Goal: Task Accomplishment & Management: Complete application form

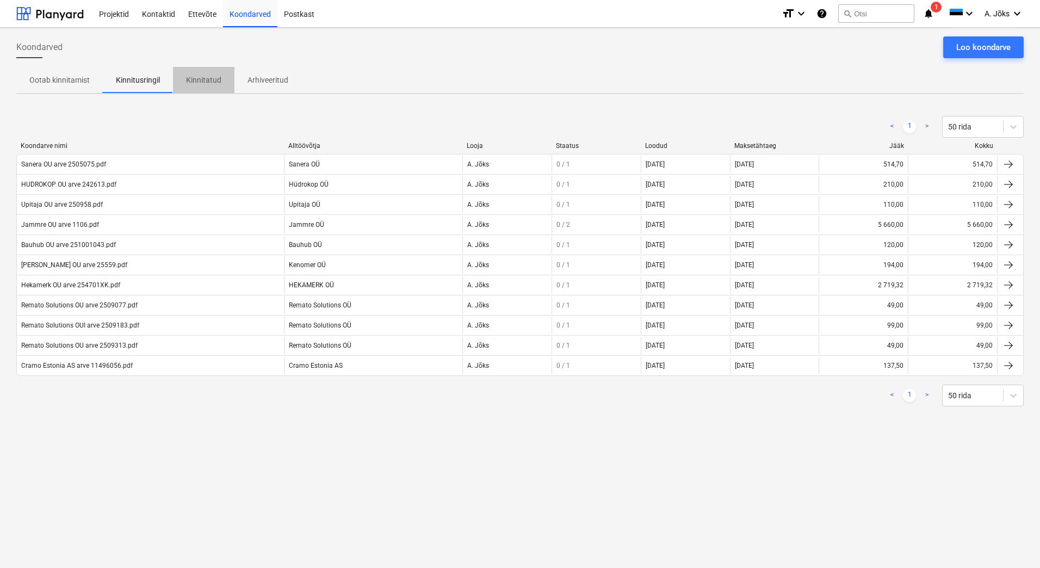
click at [209, 74] on p "Kinnitatud" at bounding box center [203, 79] width 35 height 11
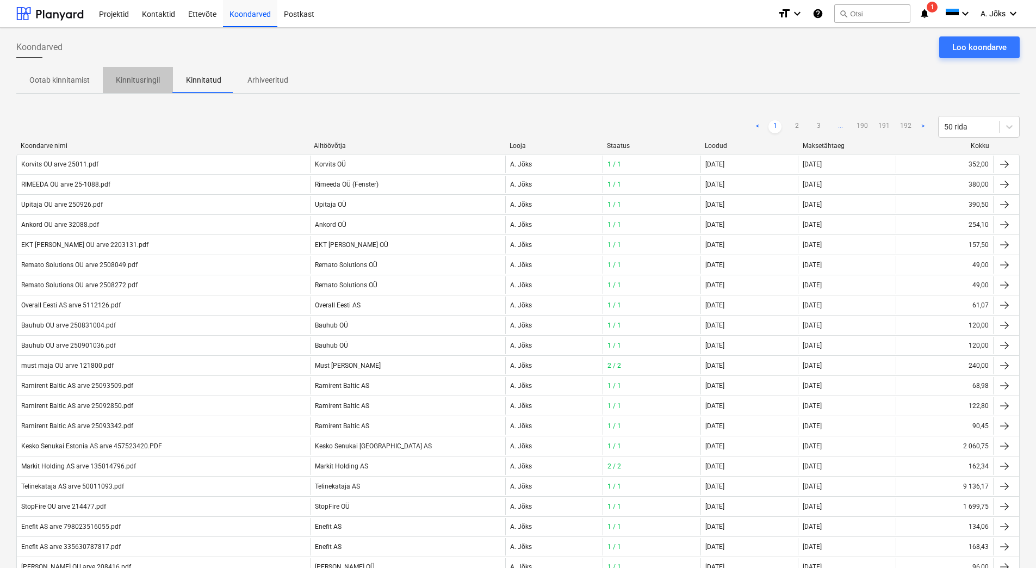
click at [122, 76] on p "Kinnitusringil" at bounding box center [138, 79] width 44 height 11
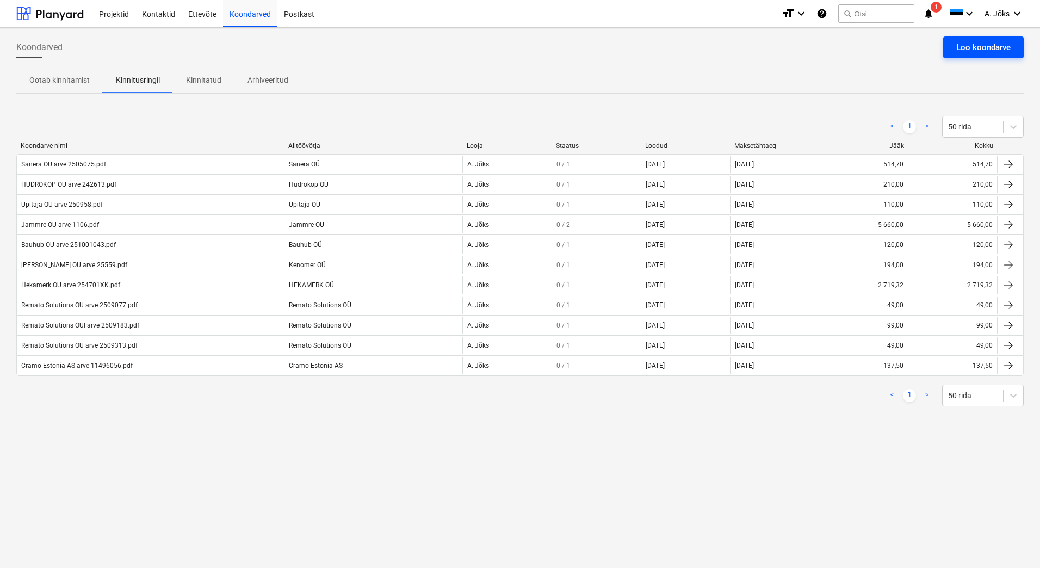
click at [973, 42] on div "Loo koondarve" at bounding box center [983, 47] width 54 height 14
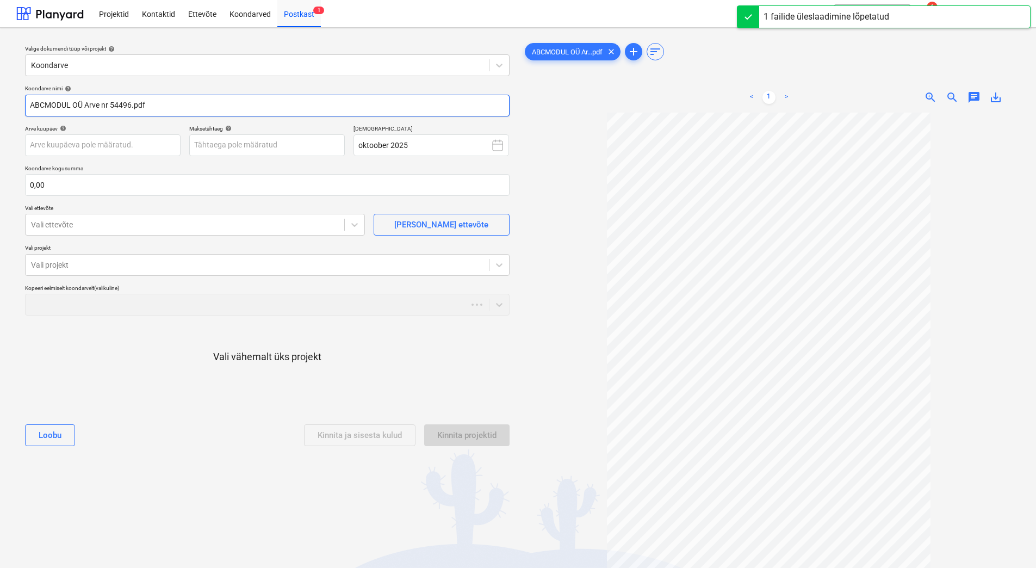
click at [106, 108] on input "ABCMODUL OÜ Arve nr 54496.pdf" at bounding box center [267, 106] width 484 height 22
click at [109, 107] on input "ABCMODUL OÜ Arve nr 54496.pdf" at bounding box center [267, 106] width 484 height 22
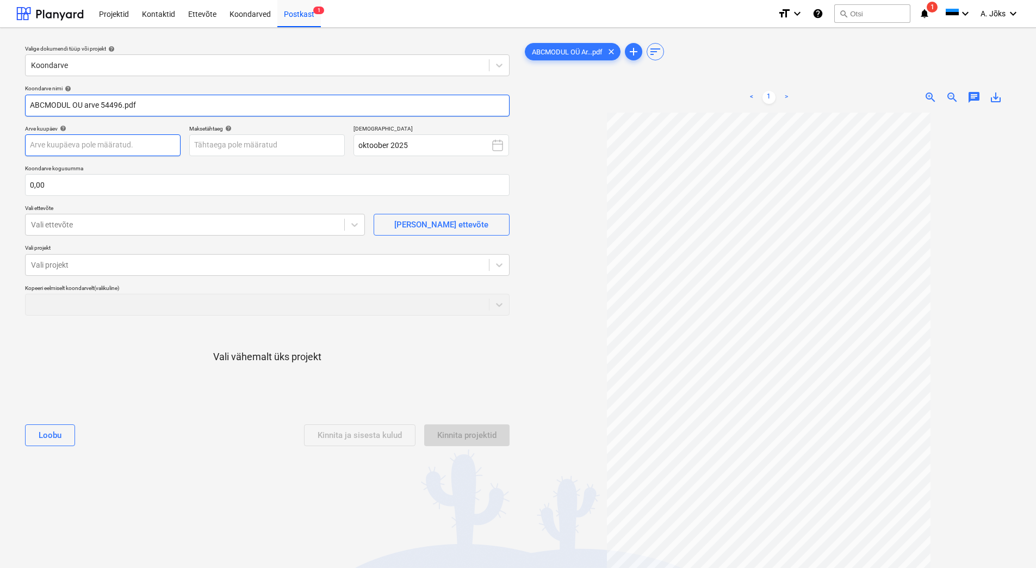
type input "ABCMODUL OU arve 54496.pdf"
click at [110, 147] on body "Projektid Kontaktid Ettevõte Koondarved Postkast 1 format_size keyboard_arrow_d…" at bounding box center [518, 284] width 1036 height 568
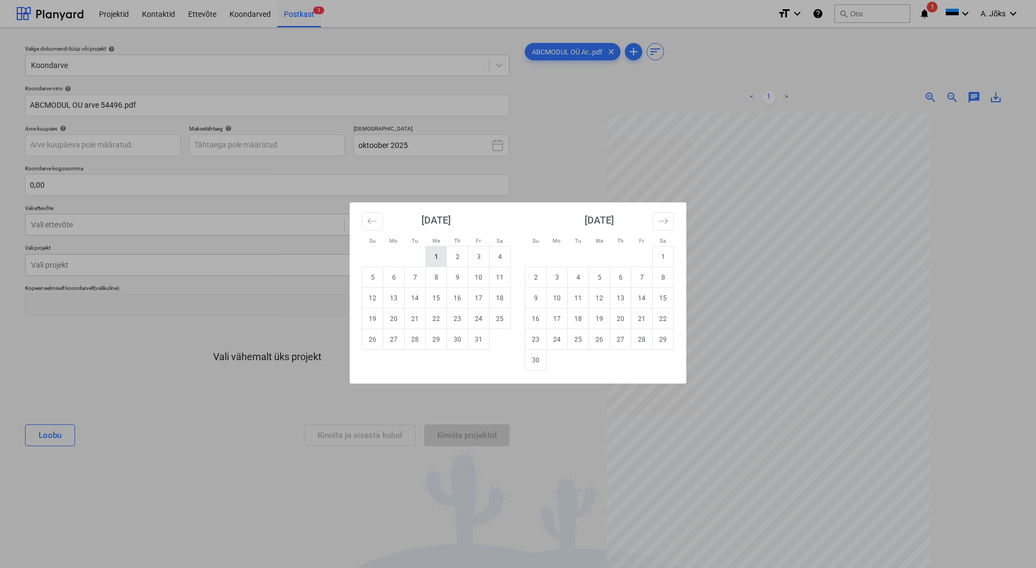
click at [439, 258] on td "1" at bounding box center [436, 256] width 21 height 21
type input "[DATE]"
click at [240, 146] on body "Projektid Kontaktid Ettevõte Koondarved Postkast 1 format_size keyboard_arrow_d…" at bounding box center [518, 284] width 1036 height 568
drag, startPoint x: 411, startPoint y: 295, endPoint x: 392, endPoint y: 289, distance: 20.1
click at [412, 295] on td "14" at bounding box center [415, 298] width 21 height 21
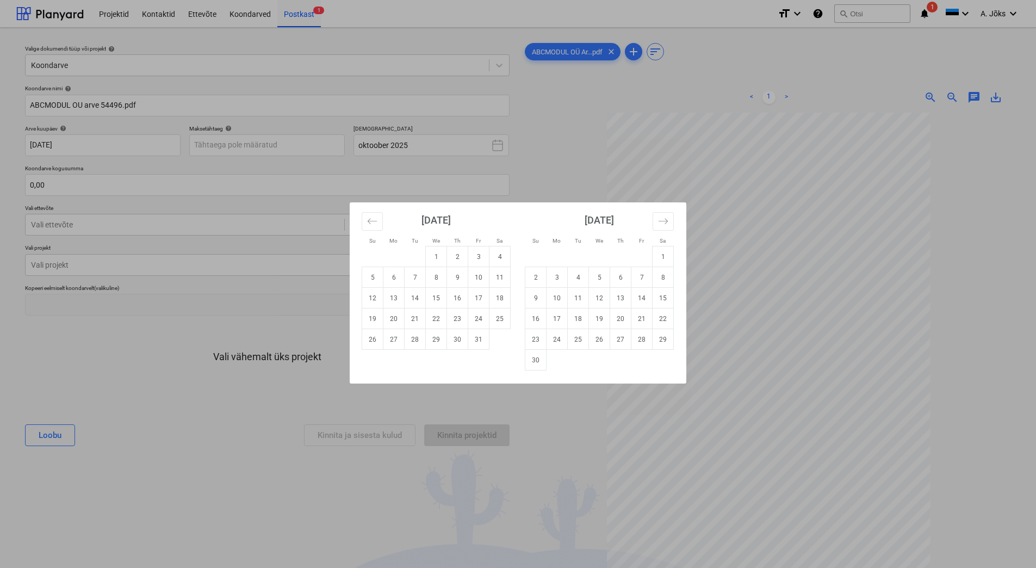
type input "[DATE]"
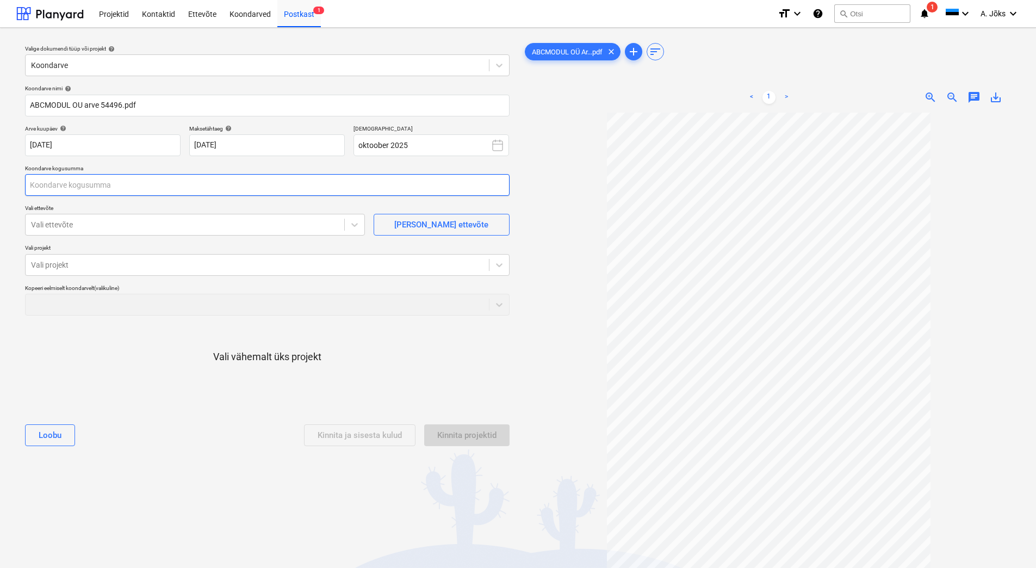
click at [192, 183] on input "text" at bounding box center [267, 185] width 484 height 22
type input "115,00"
click at [181, 224] on div at bounding box center [185, 224] width 308 height 11
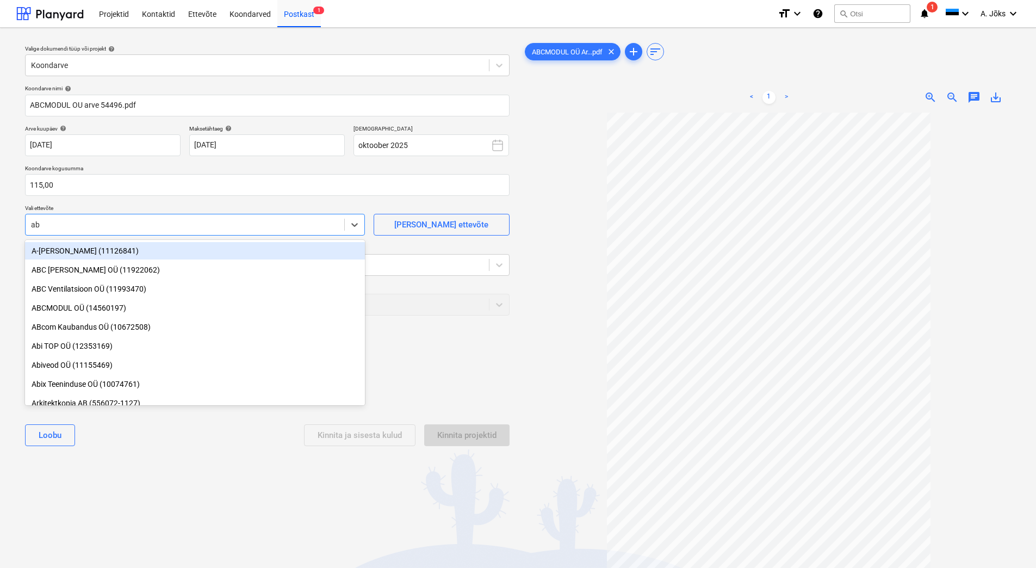
type input "abc"
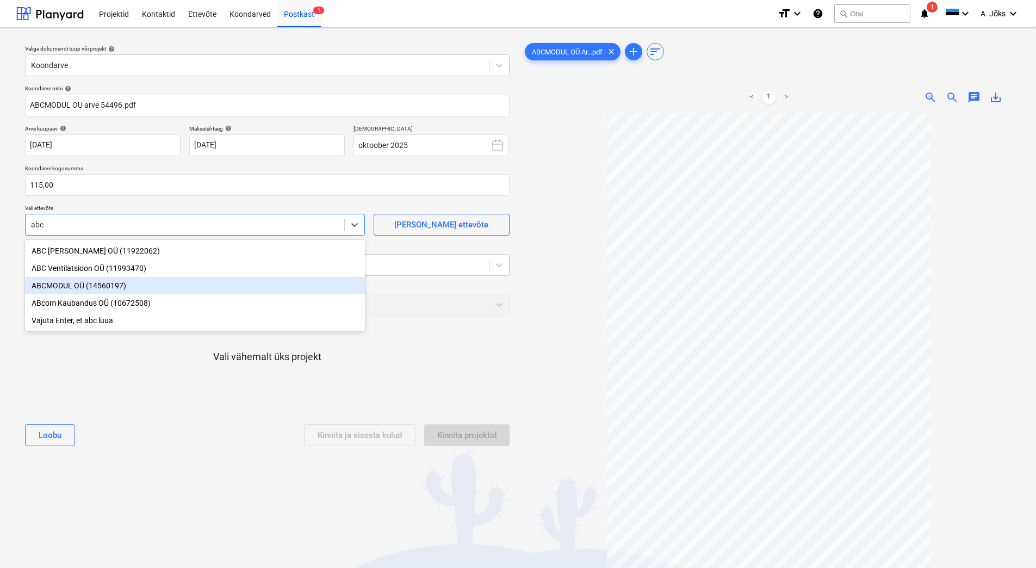
click at [109, 284] on div "ABCMODUL OÜ (14560197)" at bounding box center [195, 285] width 340 height 17
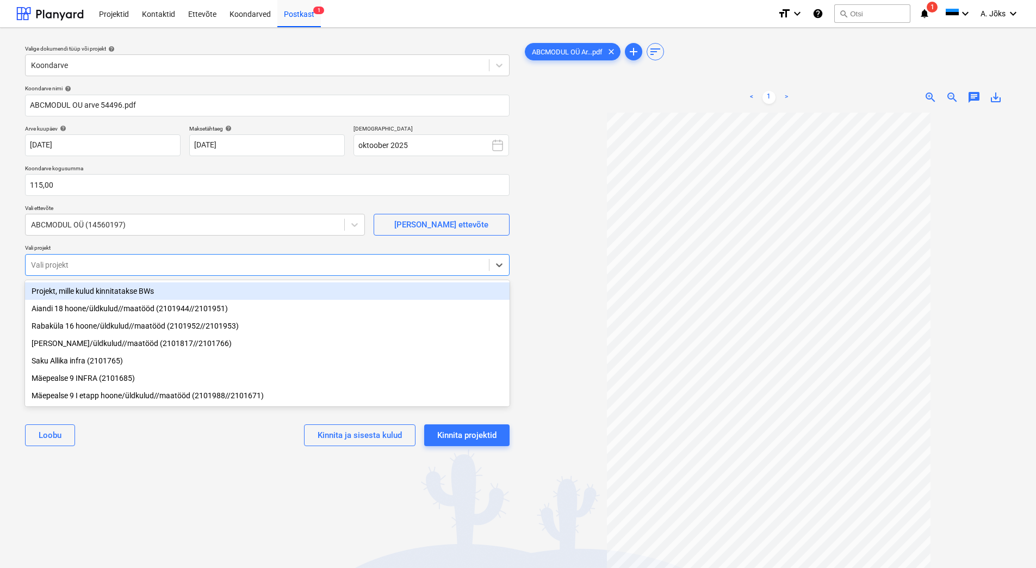
click at [110, 261] on div at bounding box center [257, 264] width 452 height 11
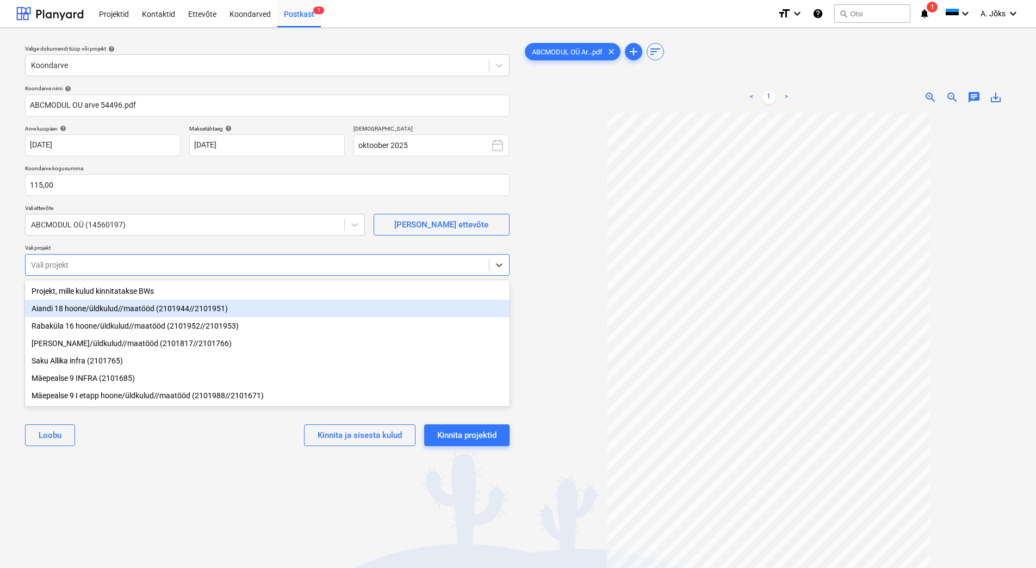
click at [101, 307] on div "Aiandi 18 hoone/üldkulud//maatööd (2101944//2101951)" at bounding box center [267, 308] width 484 height 17
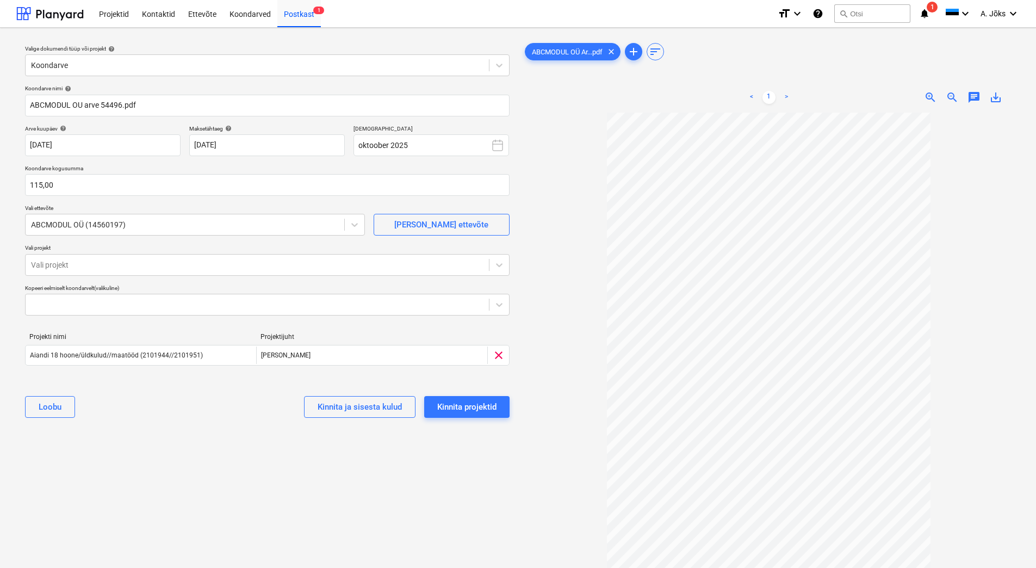
click at [126, 469] on div "Valige dokumendi tüüp või projekt help Koondarve Koondarve nimi help ABCMODUL O…" at bounding box center [267, 345] width 502 height 618
click at [466, 404] on div "Kinnita projektid" at bounding box center [466, 407] width 59 height 14
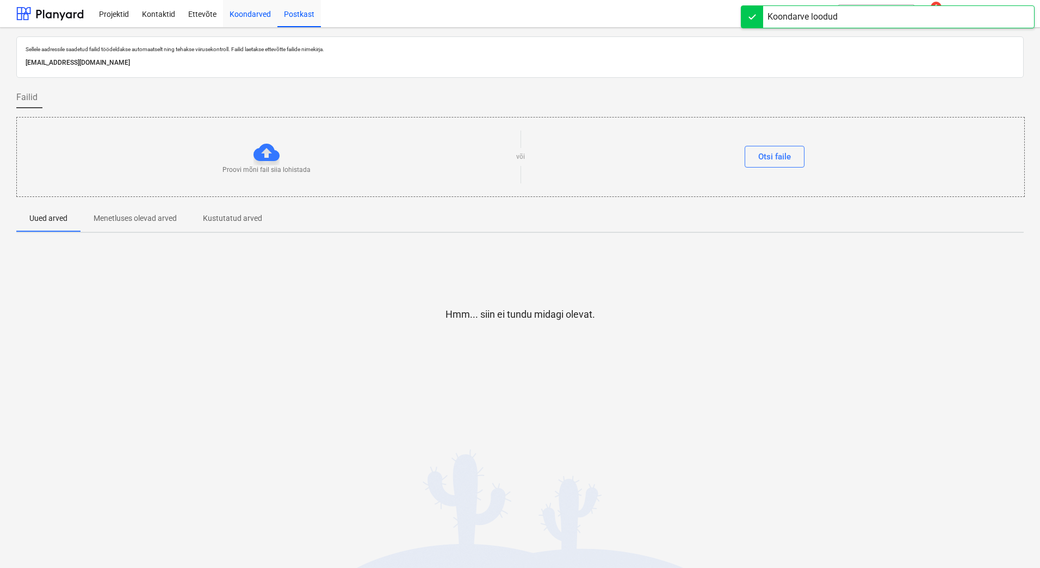
click at [252, 12] on div "Koondarved" at bounding box center [250, 13] width 54 height 28
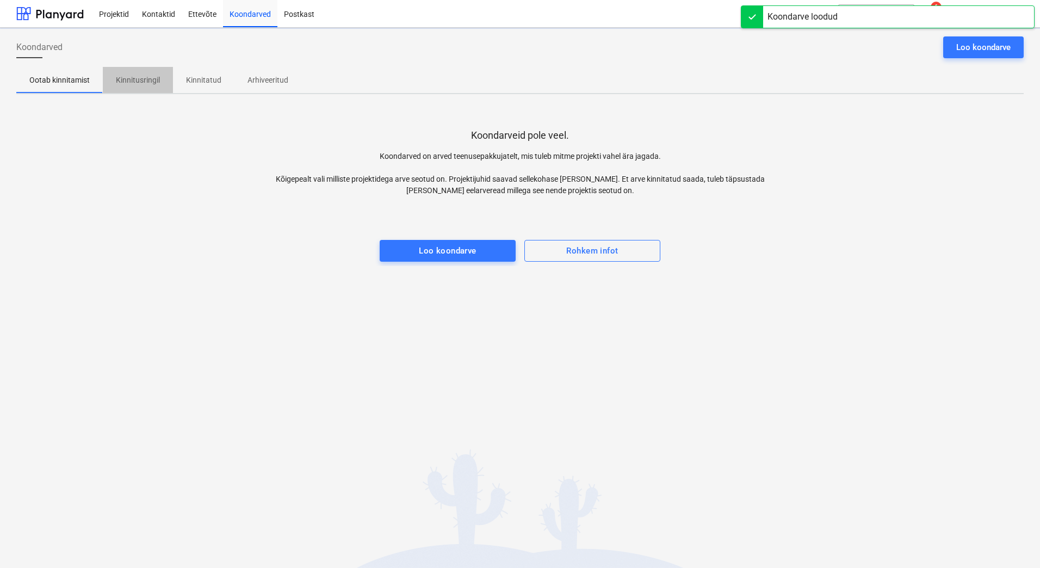
click at [141, 80] on p "Kinnitusringil" at bounding box center [138, 79] width 44 height 11
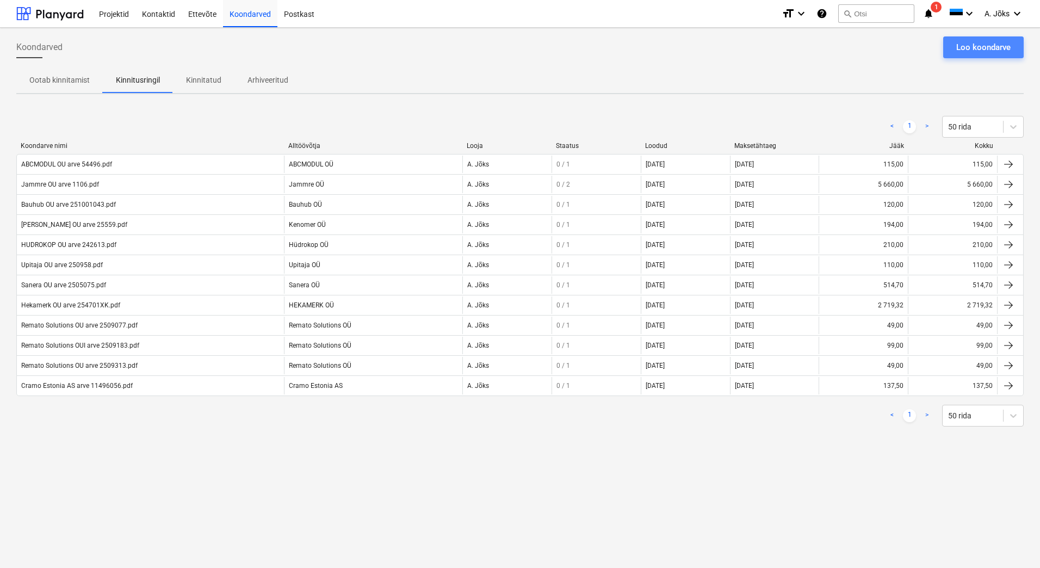
click at [985, 47] on div "Loo koondarve" at bounding box center [983, 47] width 54 height 14
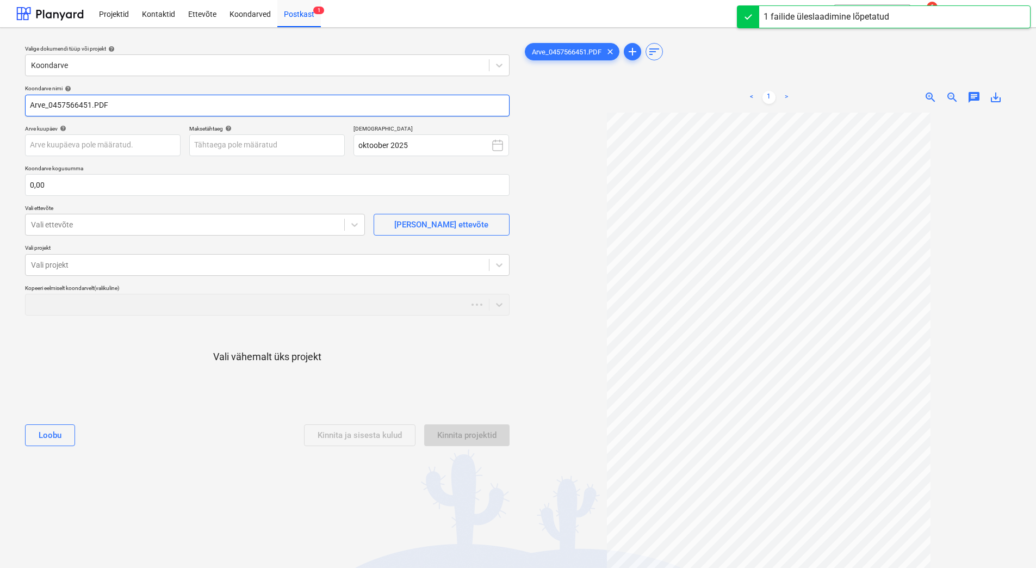
drag, startPoint x: 52, startPoint y: 107, endPoint x: -21, endPoint y: 100, distance: 73.3
click at [0, 100] on html "Projektid Kontaktid Ettevõte Koondarved Postkast 1 format_size keyboard_arrow_d…" at bounding box center [518, 284] width 1036 height 568
paste input "Kesko Senukai [GEOGRAPHIC_DATA]"
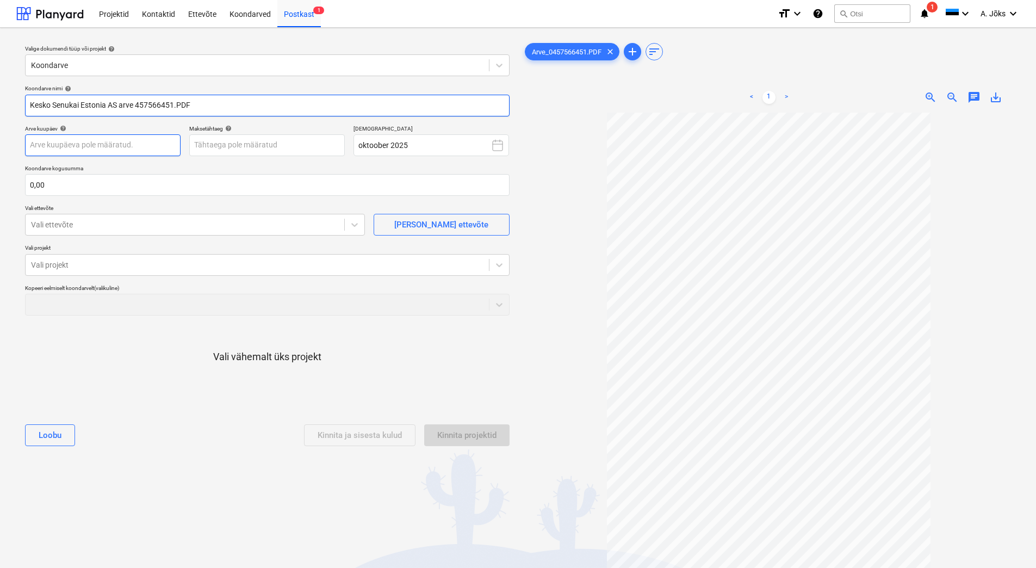
type input "Kesko Senukai Estonia AS arve 457566451.PDF"
click at [104, 140] on body "Projektid Kontaktid Ettevõte Koondarved Postkast 1 format_size keyboard_arrow_d…" at bounding box center [518, 284] width 1036 height 568
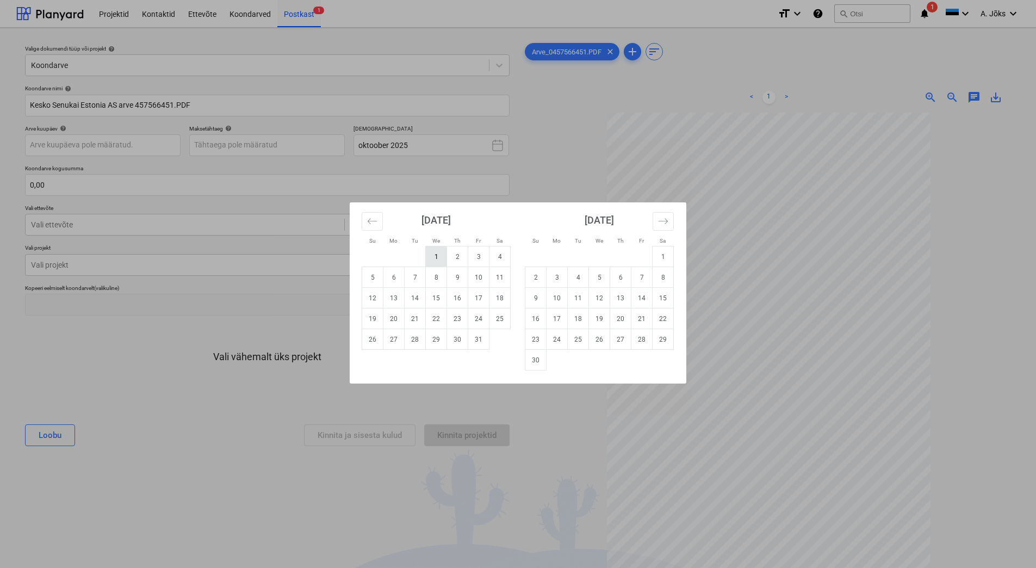
click at [436, 253] on td "1" at bounding box center [436, 256] width 21 height 21
type input "[DATE]"
click at [313, 141] on body "Projektid Kontaktid Ettevõte Koondarved Postkast 1 format_size keyboard_arrow_d…" at bounding box center [518, 284] width 1036 height 568
click at [528, 362] on td "30" at bounding box center [535, 360] width 21 height 21
type input "[DATE]"
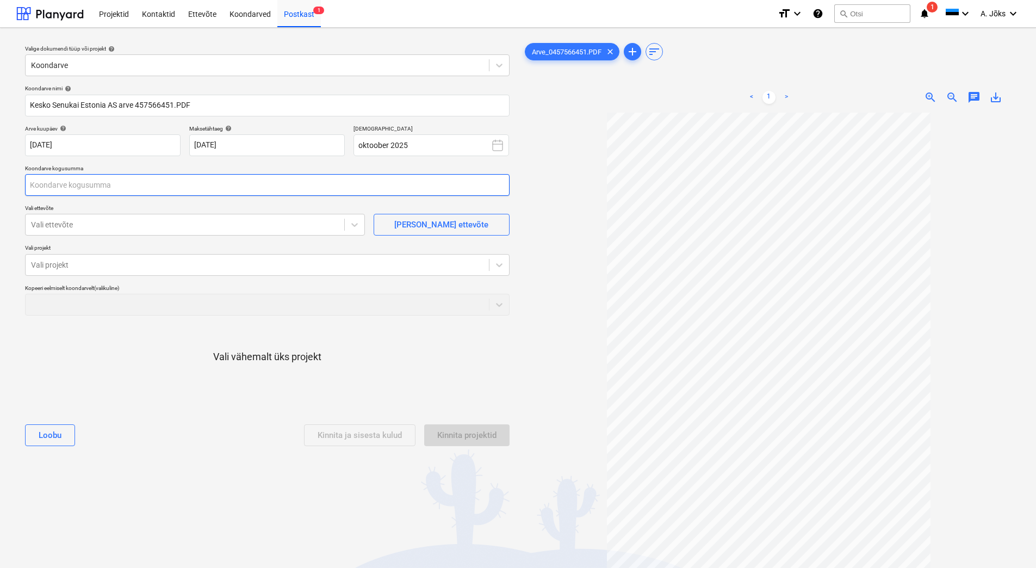
click at [246, 181] on input "text" at bounding box center [267, 185] width 484 height 22
type input "95,00"
click at [160, 226] on div at bounding box center [185, 224] width 308 height 11
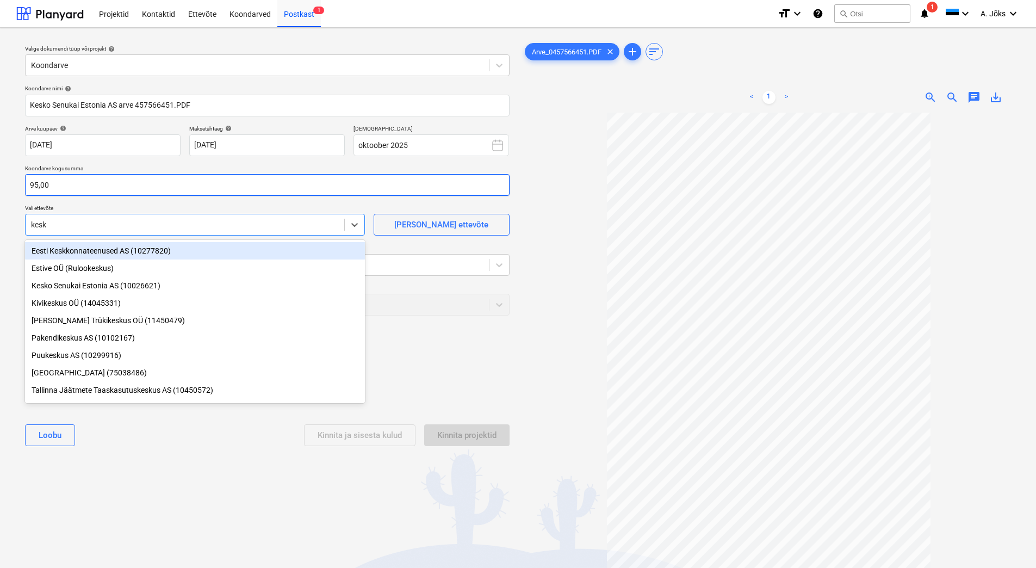
type input "kesko"
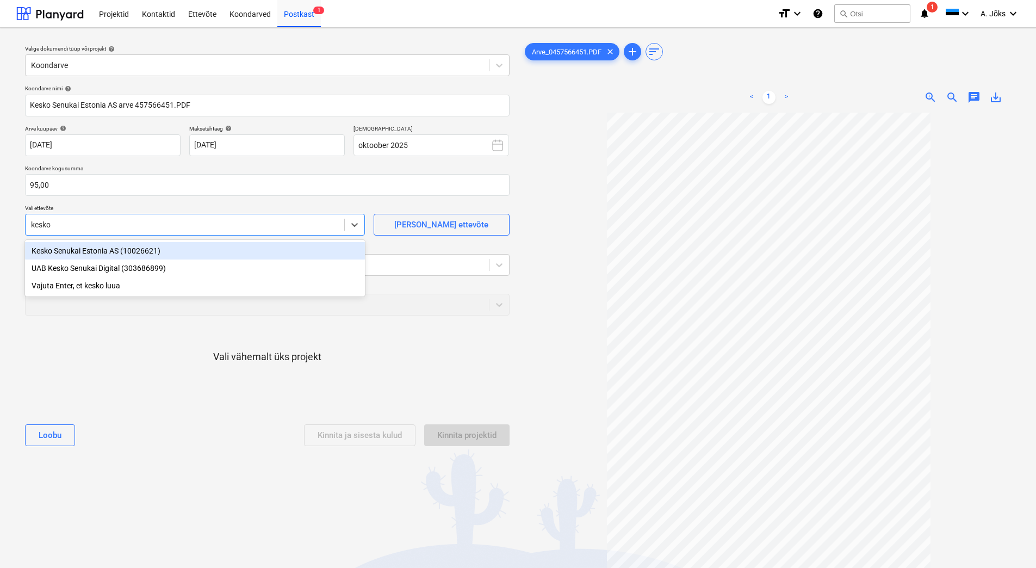
click at [65, 253] on div "Kesko Senukai Estonia AS (10026621)" at bounding box center [195, 250] width 340 height 17
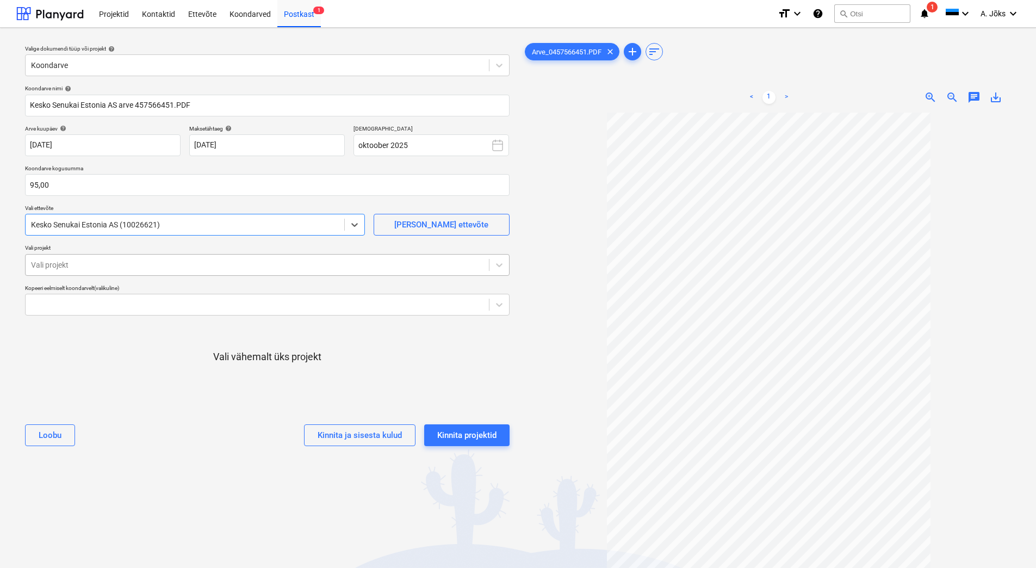
click at [65, 265] on div at bounding box center [257, 264] width 452 height 11
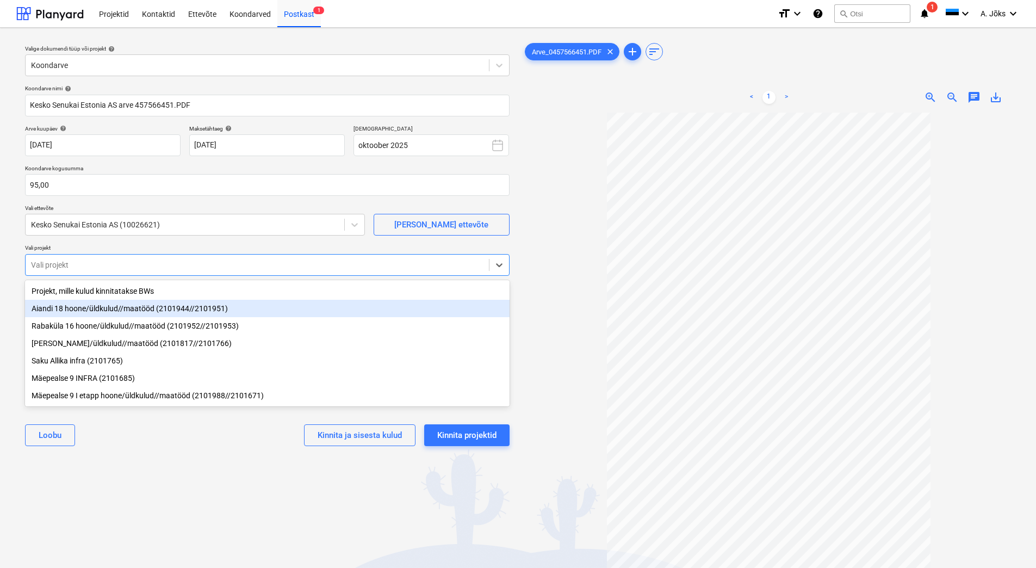
drag, startPoint x: 80, startPoint y: 311, endPoint x: 111, endPoint y: 358, distance: 56.6
click at [80, 310] on div "Aiandi 18 hoone/üldkulud//maatööd (2101944//2101951)" at bounding box center [267, 308] width 484 height 17
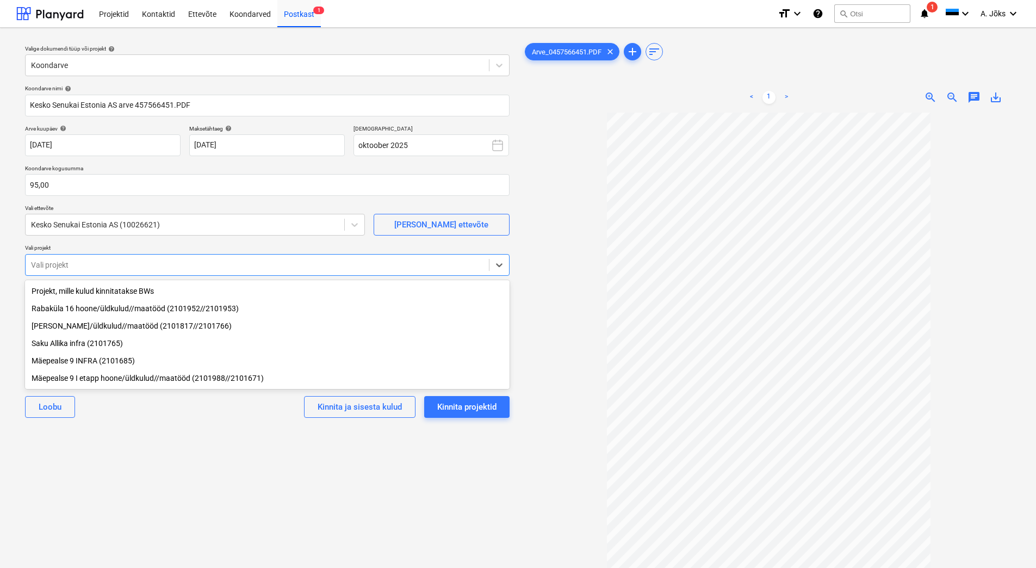
click at [157, 458] on div "Valige dokumendi tüüp või projekt help Koondarve Koondarve nimi help Kesko Senu…" at bounding box center [267, 345] width 502 height 618
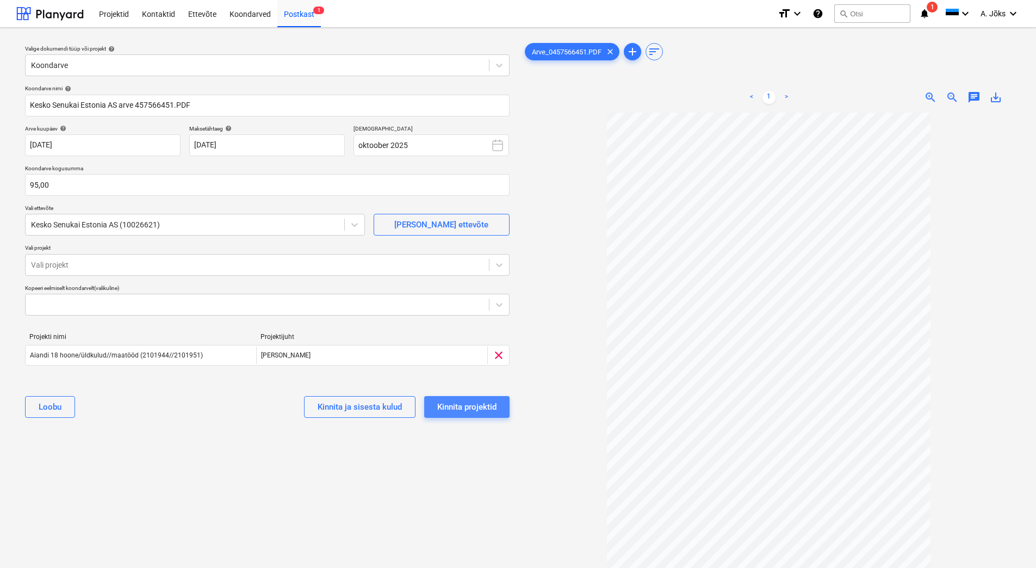
click at [463, 410] on div "Kinnita projektid" at bounding box center [466, 407] width 59 height 14
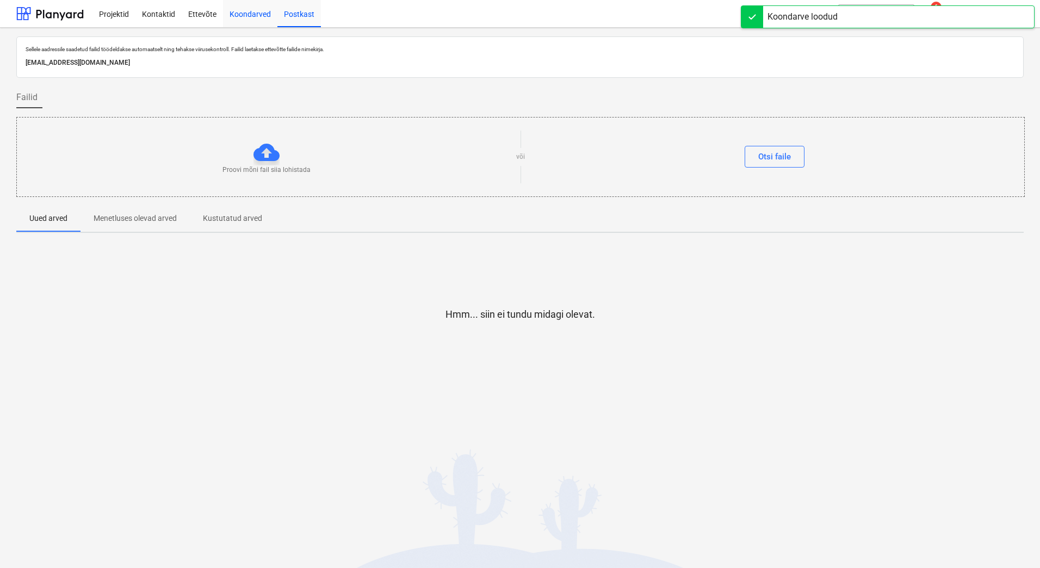
click at [250, 17] on div "Koondarved" at bounding box center [250, 13] width 54 height 28
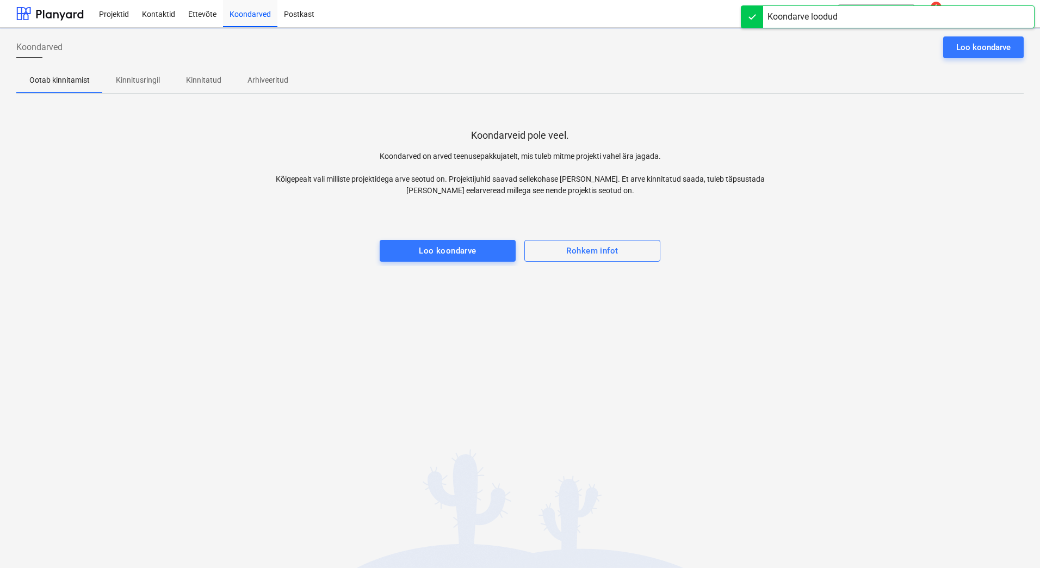
click at [124, 77] on p "Kinnitusringil" at bounding box center [138, 79] width 44 height 11
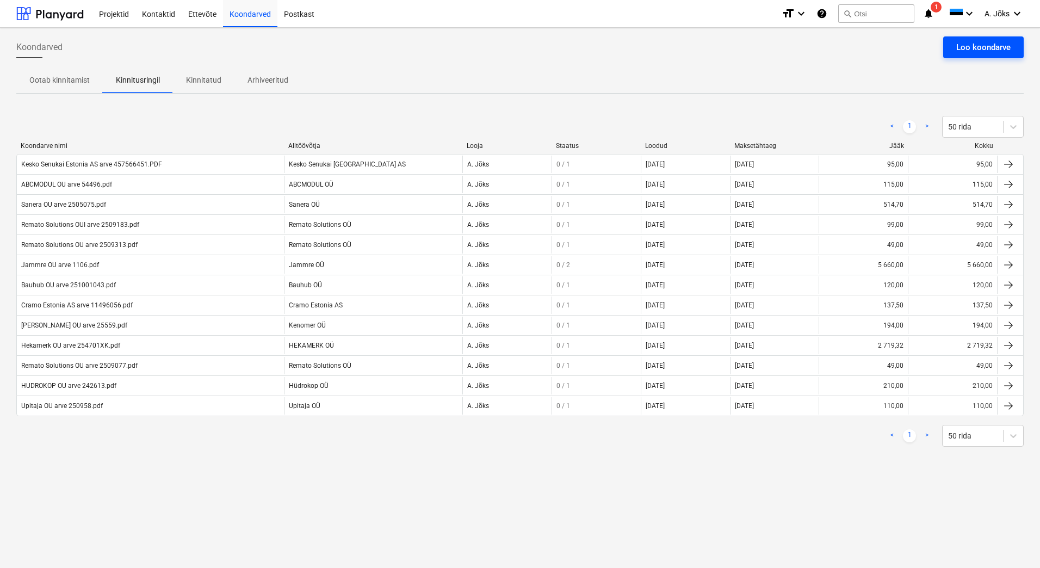
click at [975, 48] on div "Loo koondarve" at bounding box center [983, 47] width 54 height 14
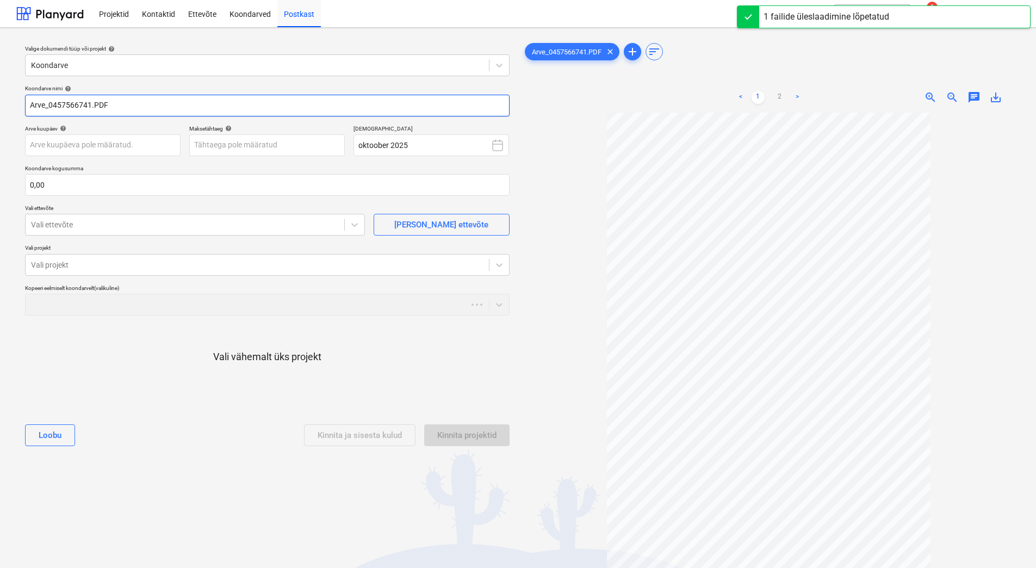
click at [51, 108] on input "Arve_0457566741.PDF" at bounding box center [267, 106] width 484 height 22
paste input "Kesko Senukai [GEOGRAPHIC_DATA]"
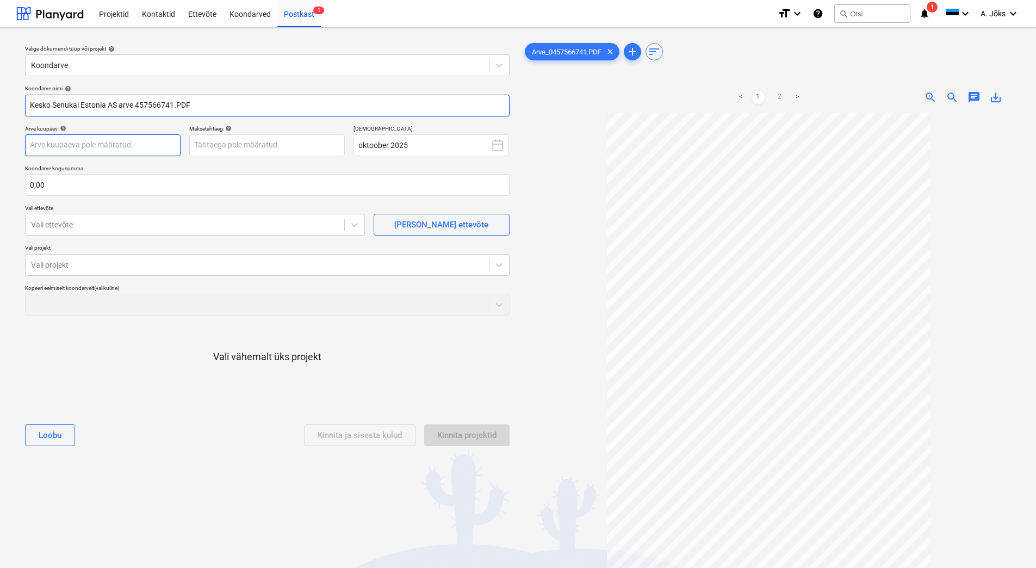
type input "Kesko Senukai Estonia AS arve 457566741.PDF"
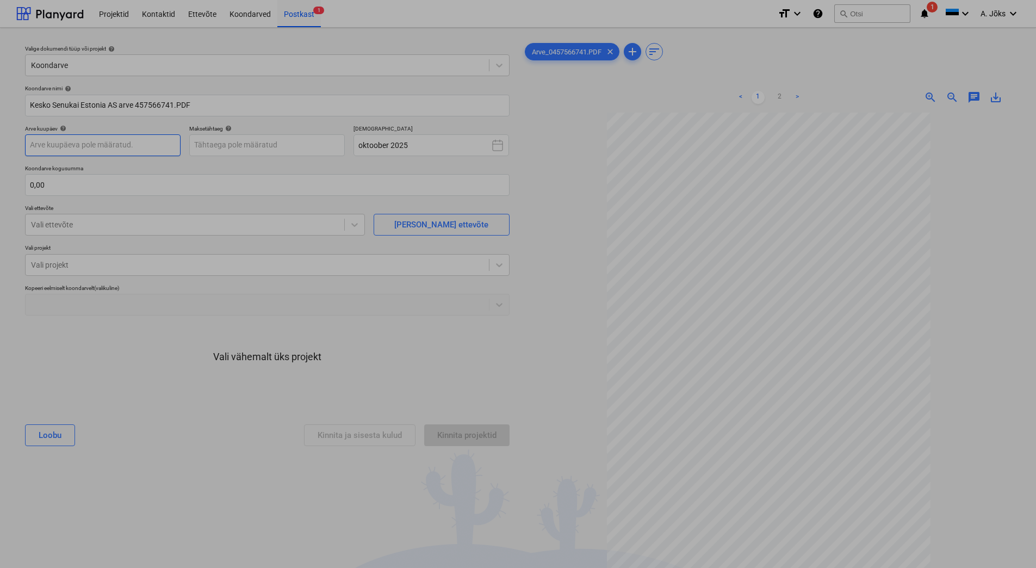
click at [129, 135] on body "Projektid Kontaktid Ettevõte Koondarved Postkast 1 format_size keyboard_arrow_d…" at bounding box center [518, 284] width 1036 height 568
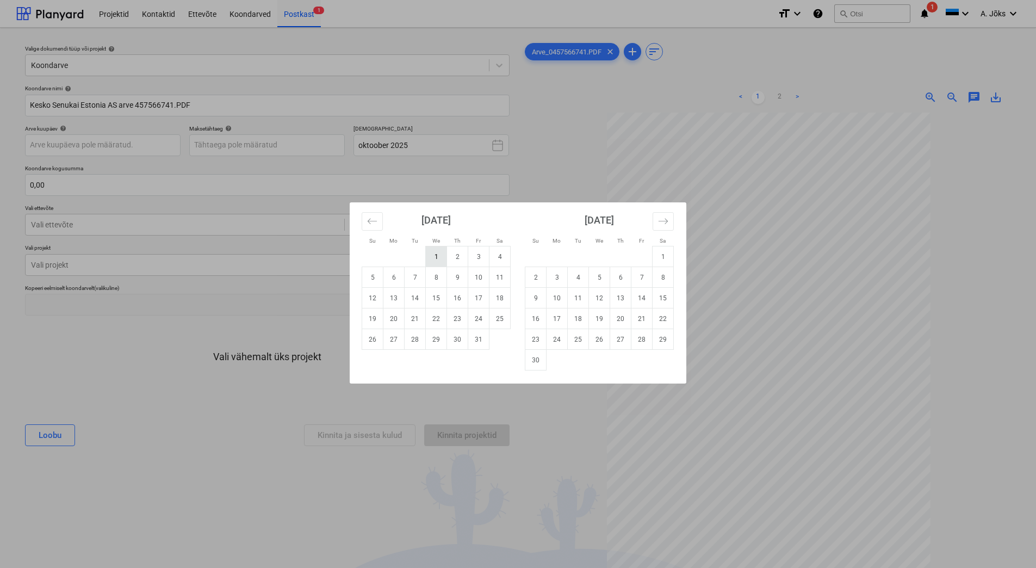
click at [437, 255] on td "1" at bounding box center [436, 256] width 21 height 21
type input "[DATE]"
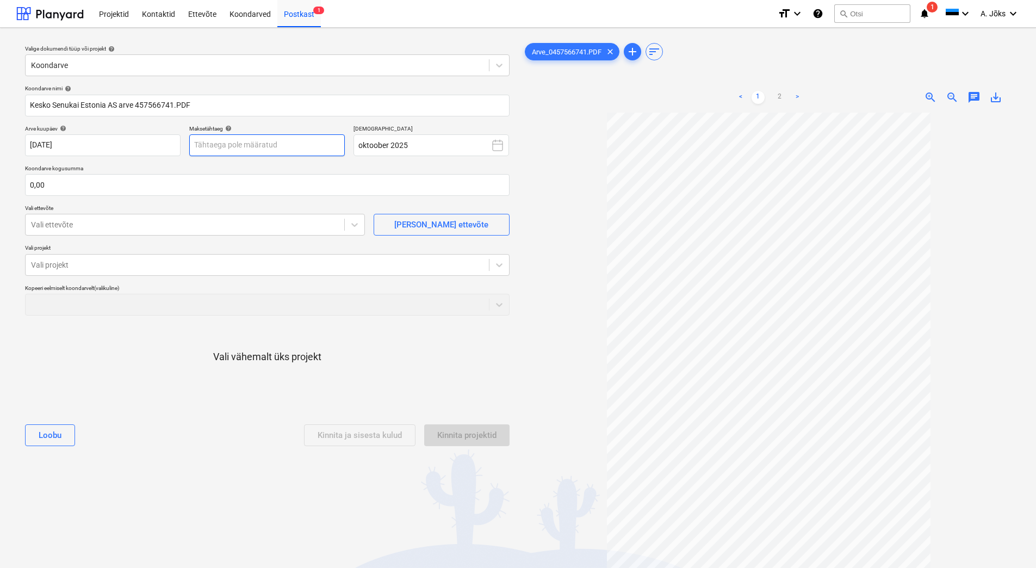
click at [308, 152] on body "Projektid Kontaktid Ettevõte Koondarved Postkast 1 format_size keyboard_arrow_d…" at bounding box center [518, 284] width 1036 height 568
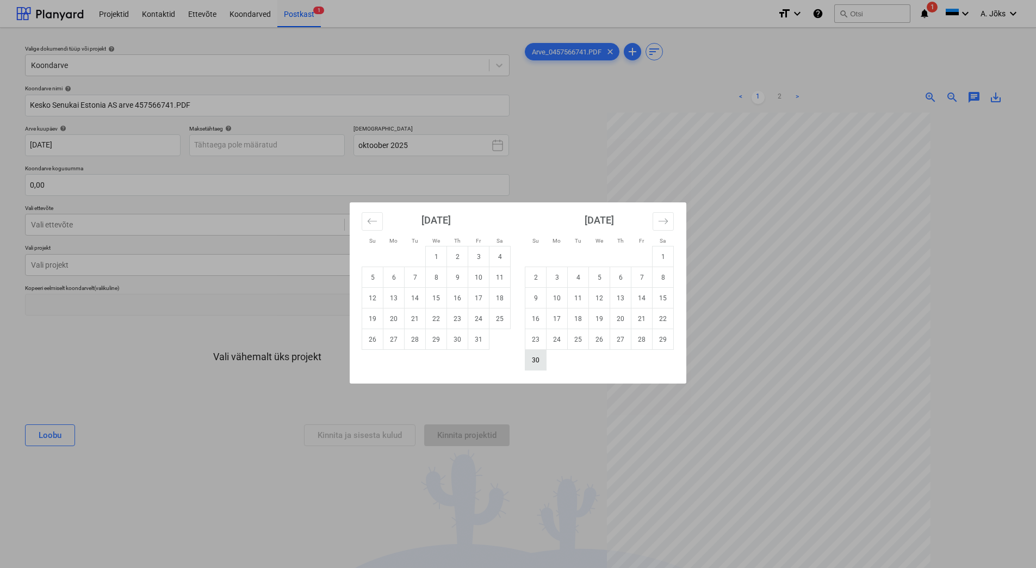
click at [532, 358] on td "30" at bounding box center [535, 360] width 21 height 21
type input "[DATE]"
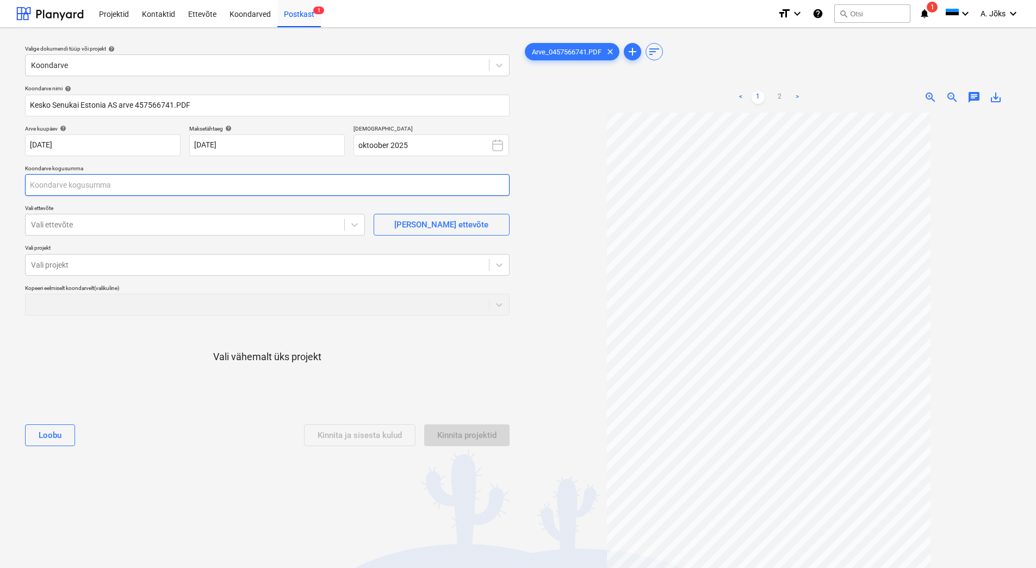
click at [61, 188] on input "text" at bounding box center [267, 185] width 484 height 22
type input "64,15"
click at [78, 220] on div at bounding box center [185, 224] width 308 height 11
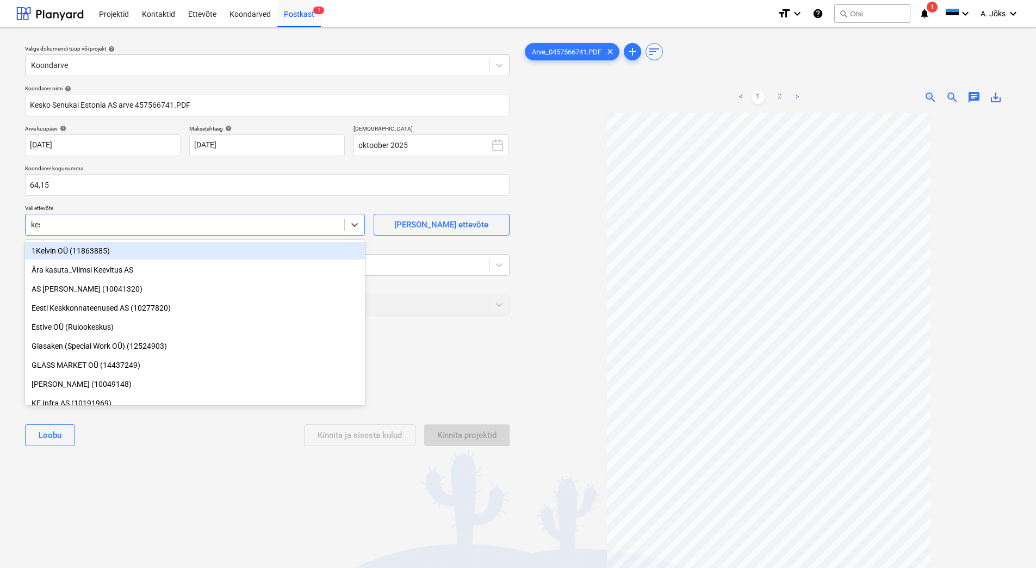
type input "kesko"
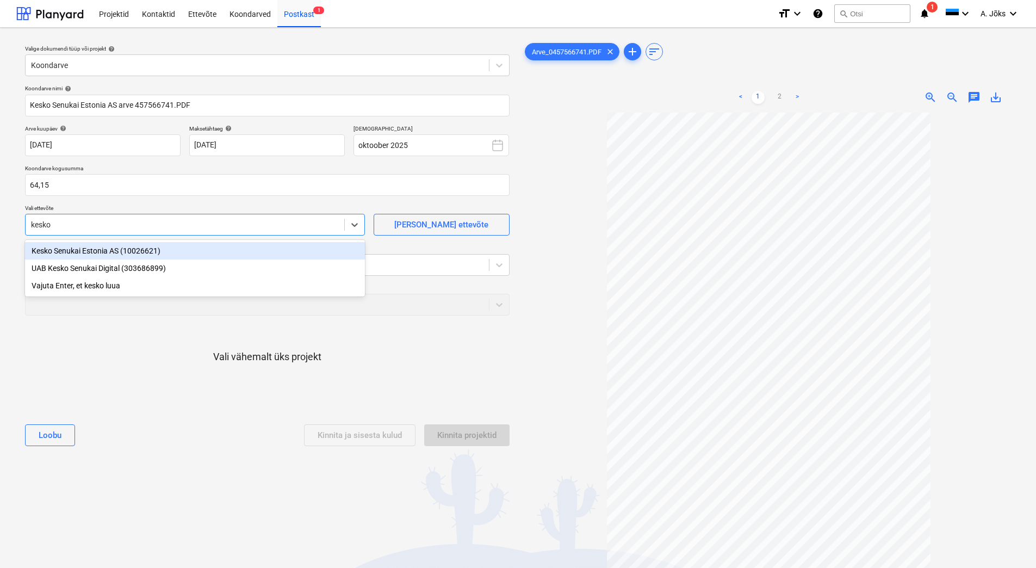
click at [110, 248] on div "Kesko Senukai Estonia AS (10026621)" at bounding box center [195, 250] width 340 height 17
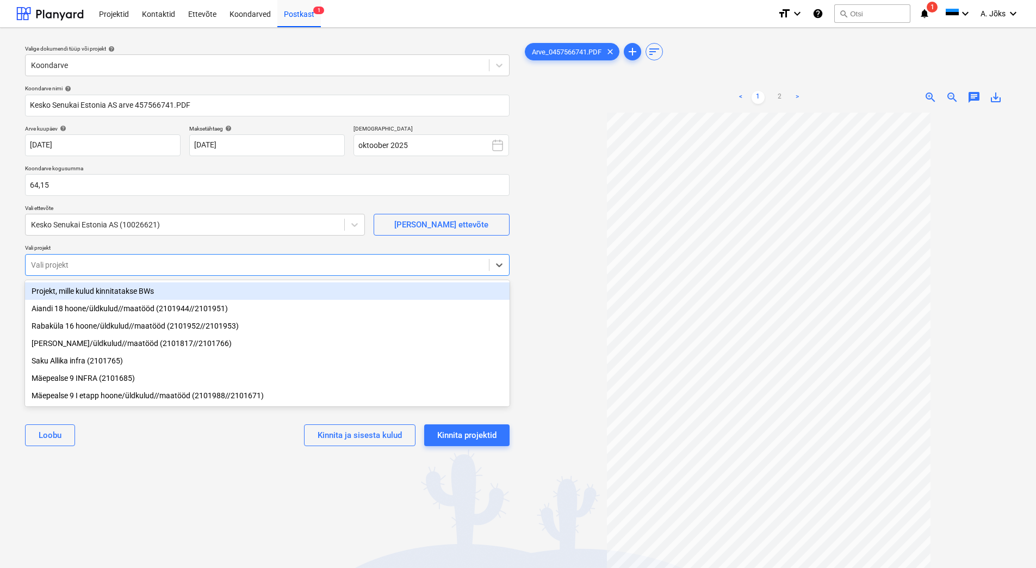
click at [101, 263] on div at bounding box center [257, 264] width 452 height 11
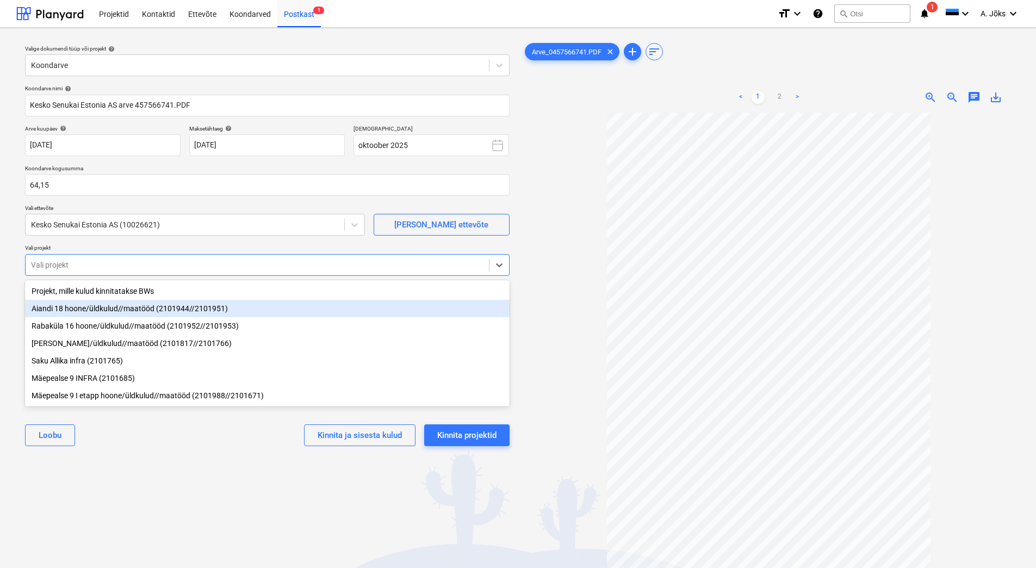
click at [99, 310] on div "Aiandi 18 hoone/üldkulud//maatööd (2101944//2101951)" at bounding box center [267, 308] width 484 height 17
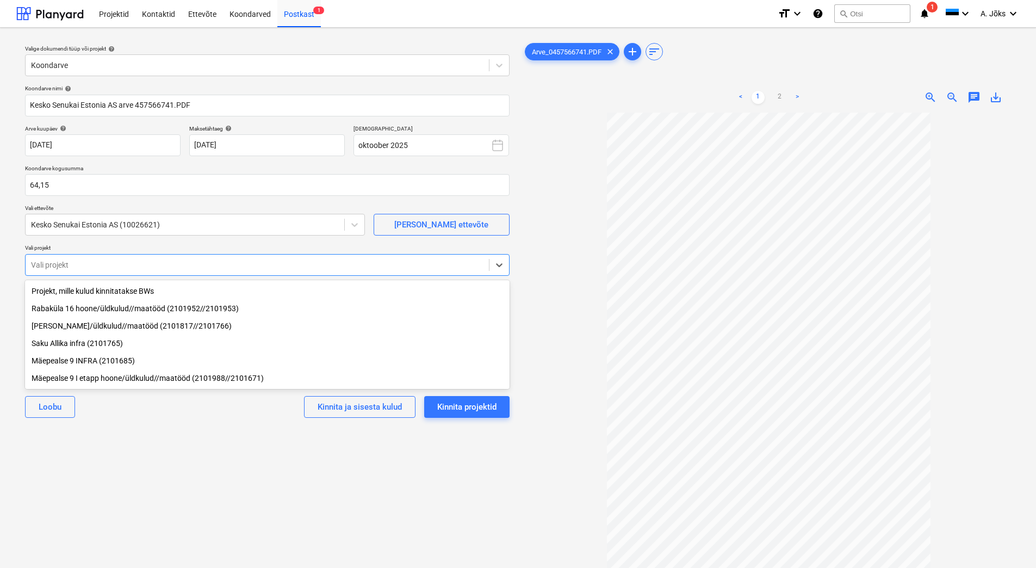
click at [160, 462] on div "Valige dokumendi tüüp või projekt help Koondarve Koondarve nimi help Kesko Senu…" at bounding box center [267, 345] width 502 height 618
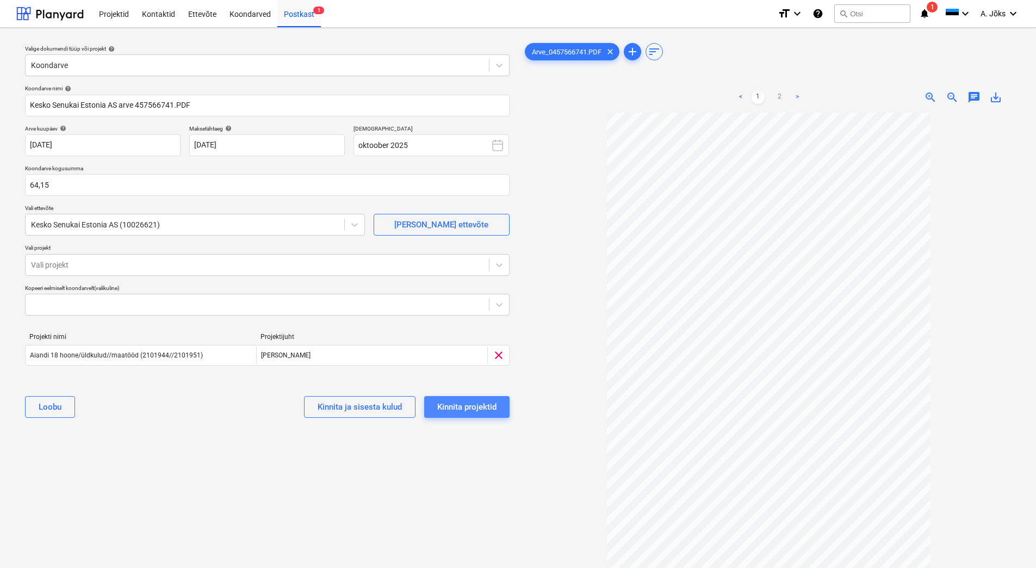
click at [471, 408] on div "Kinnita projektid" at bounding box center [466, 407] width 59 height 14
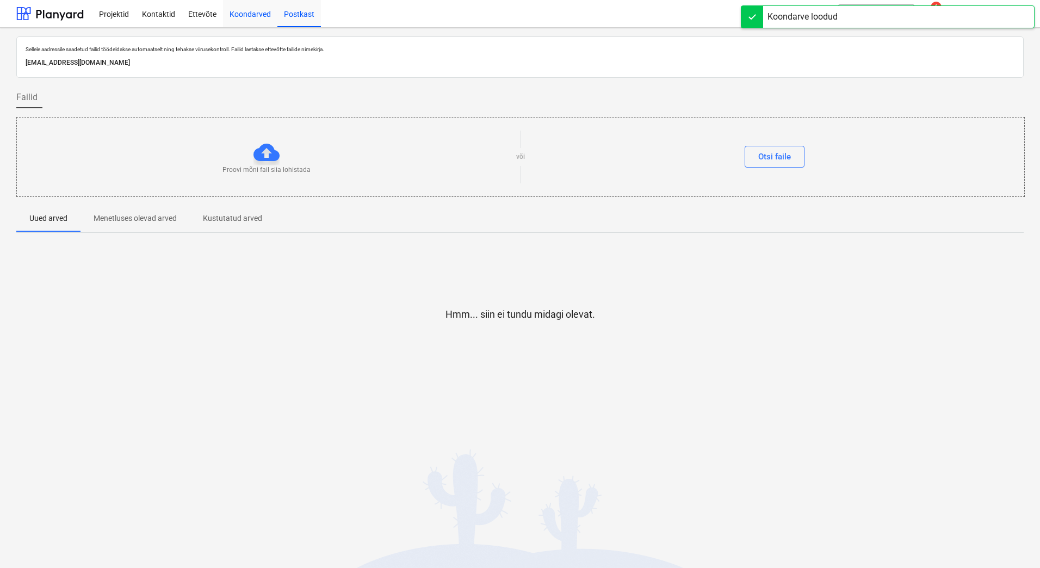
click at [254, 15] on div "Koondarved" at bounding box center [250, 13] width 54 height 28
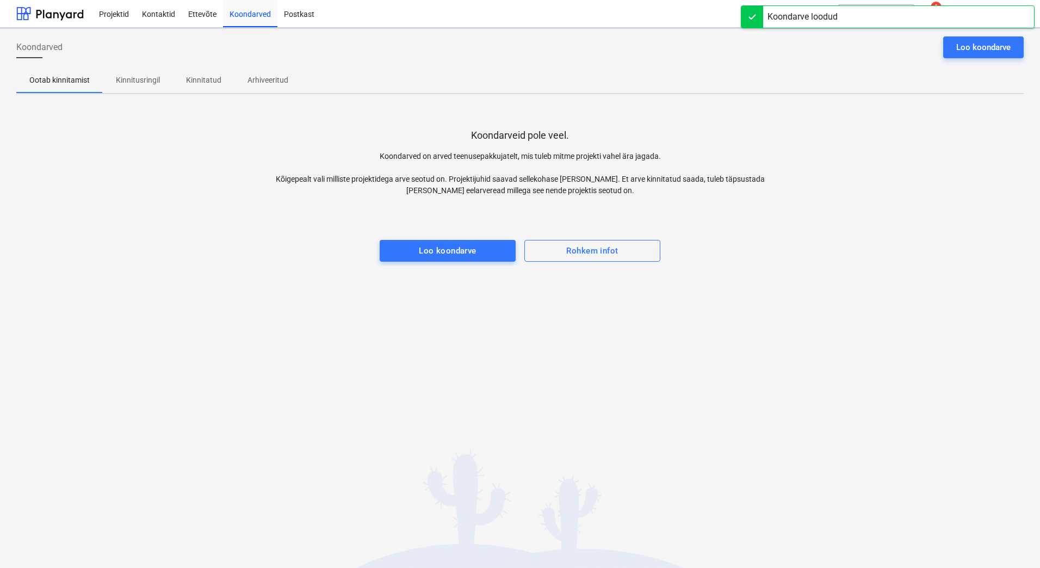
click at [132, 82] on p "Kinnitusringil" at bounding box center [138, 79] width 44 height 11
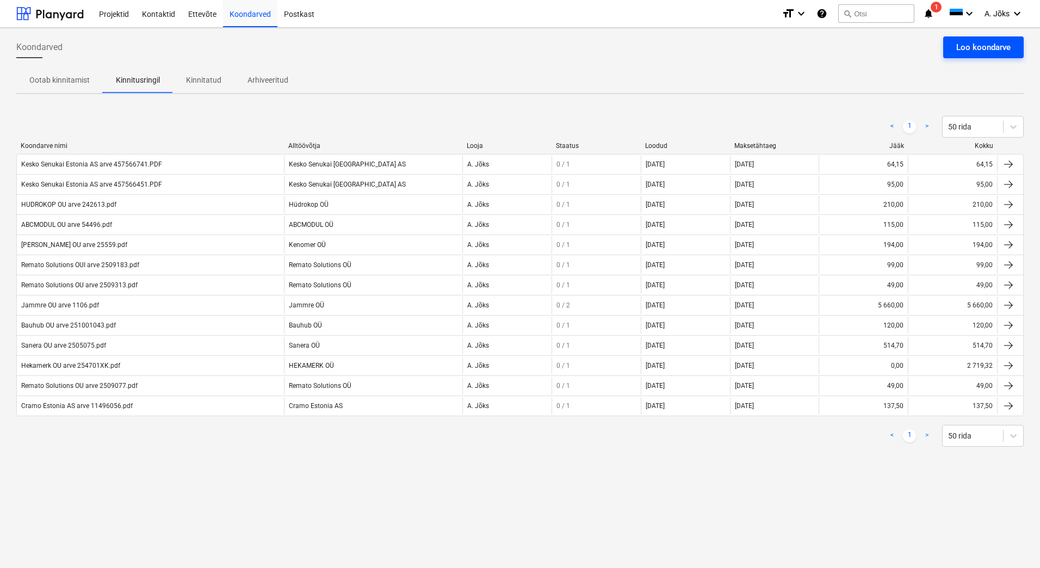
click at [1002, 49] on div "Loo koondarve" at bounding box center [983, 47] width 54 height 14
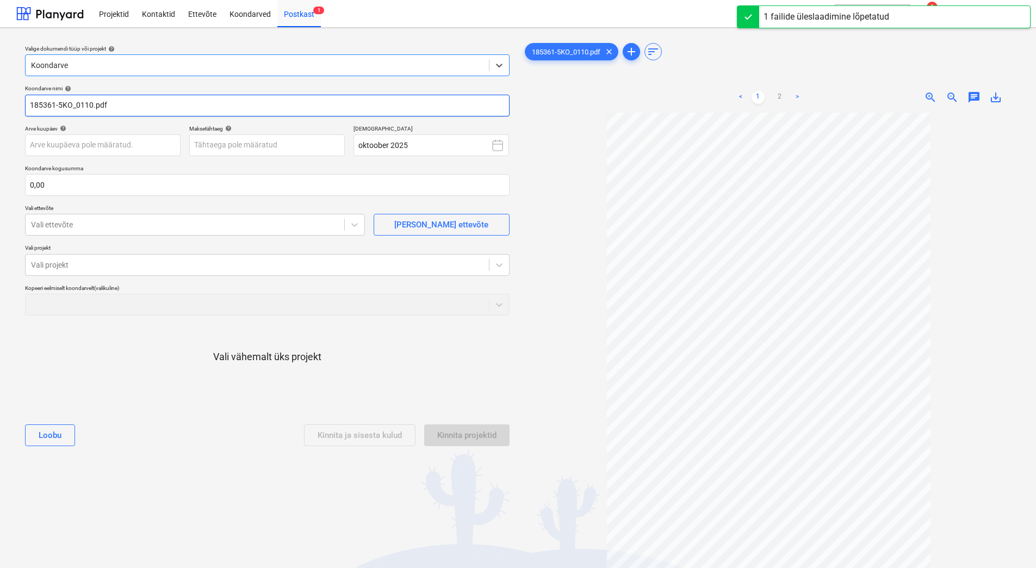
click at [92, 103] on input "185361-5KO_0110.pdf" at bounding box center [267, 106] width 484 height 22
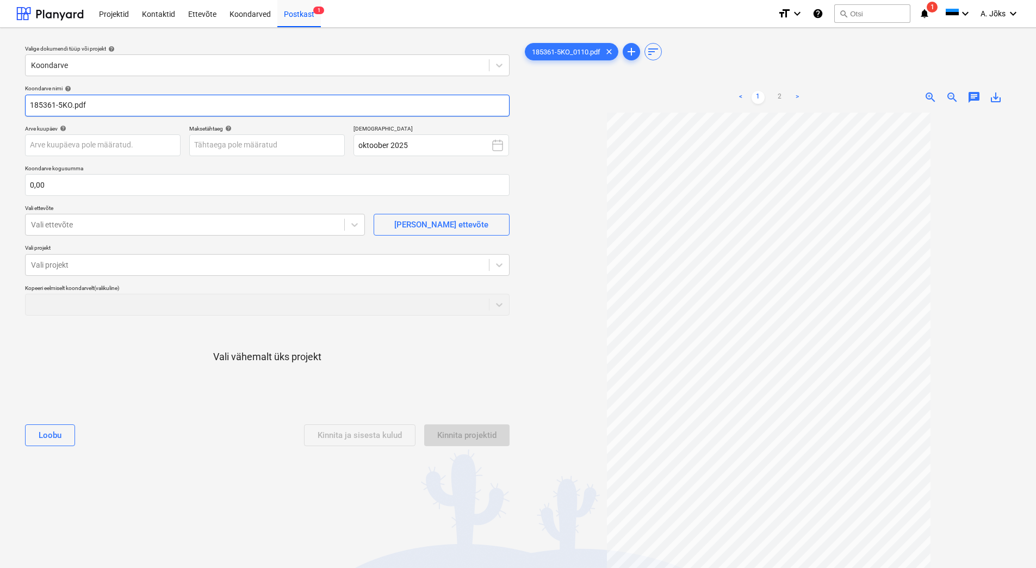
click at [31, 106] on input "185361-5KO.pdf" at bounding box center [267, 106] width 484 height 22
paste input "[PERSON_NAME] Bilder OÜ"
type input "[PERSON_NAME] OU arve 185361-5KO.pdf"
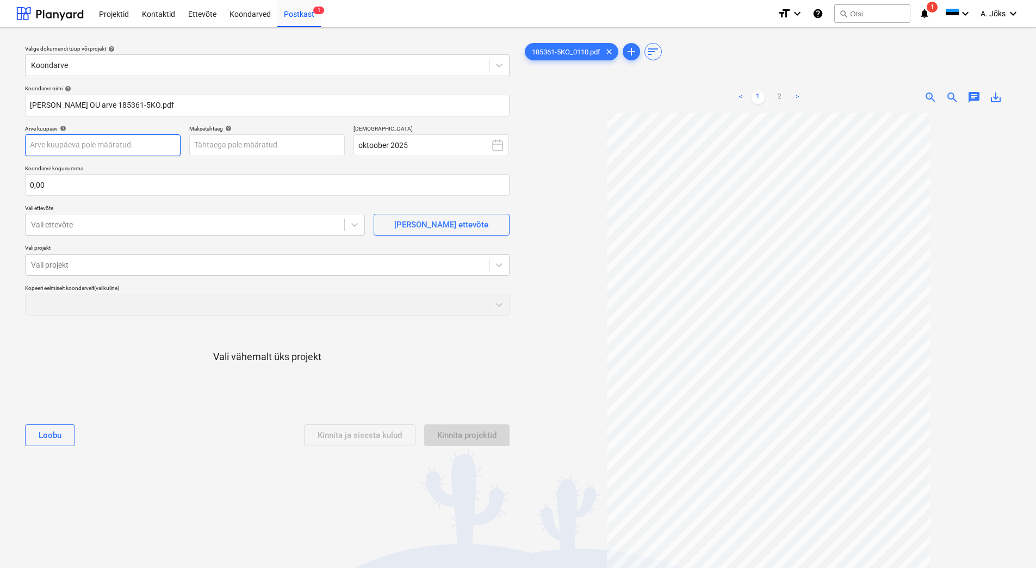
click at [90, 145] on body "Projektid Kontaktid Ettevõte Koondarved Postkast 1 format_size keyboard_arrow_d…" at bounding box center [518, 284] width 1036 height 568
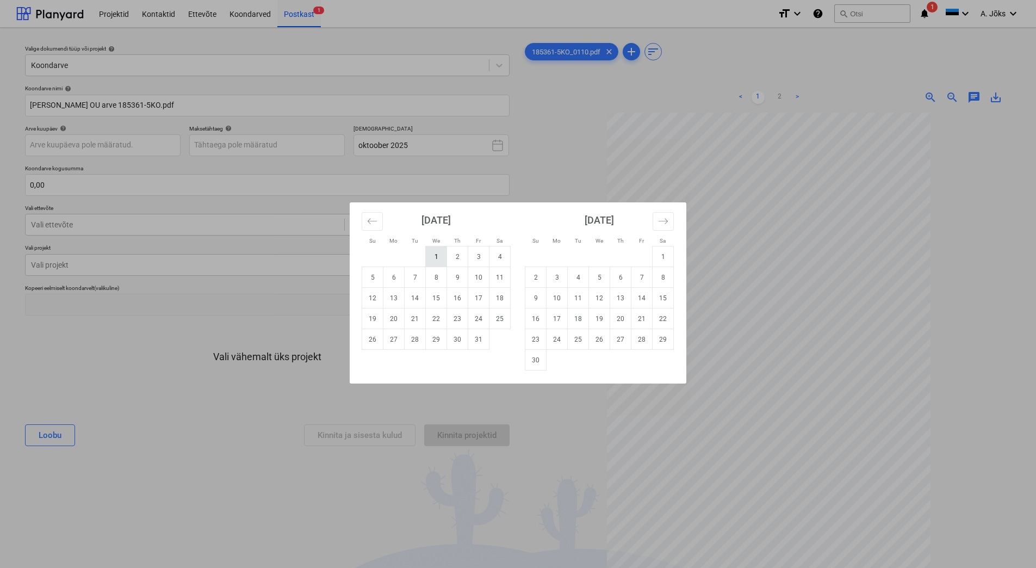
click at [438, 253] on td "1" at bounding box center [436, 256] width 21 height 21
type input "[DATE]"
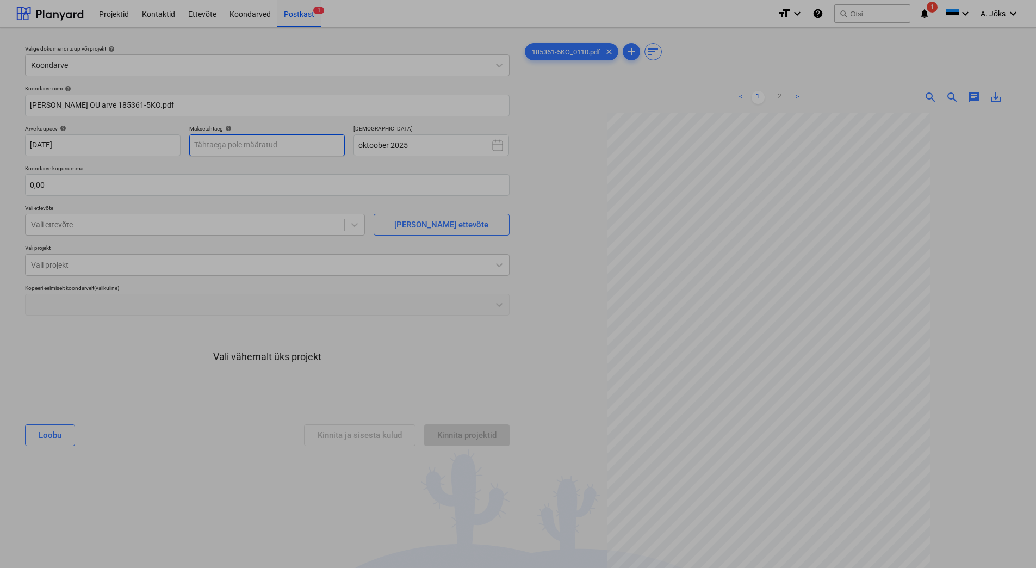
click at [269, 147] on body "Projektid Kontaktid Ettevõte Koondarved Postkast 1 format_size keyboard_arrow_d…" at bounding box center [518, 284] width 1036 height 568
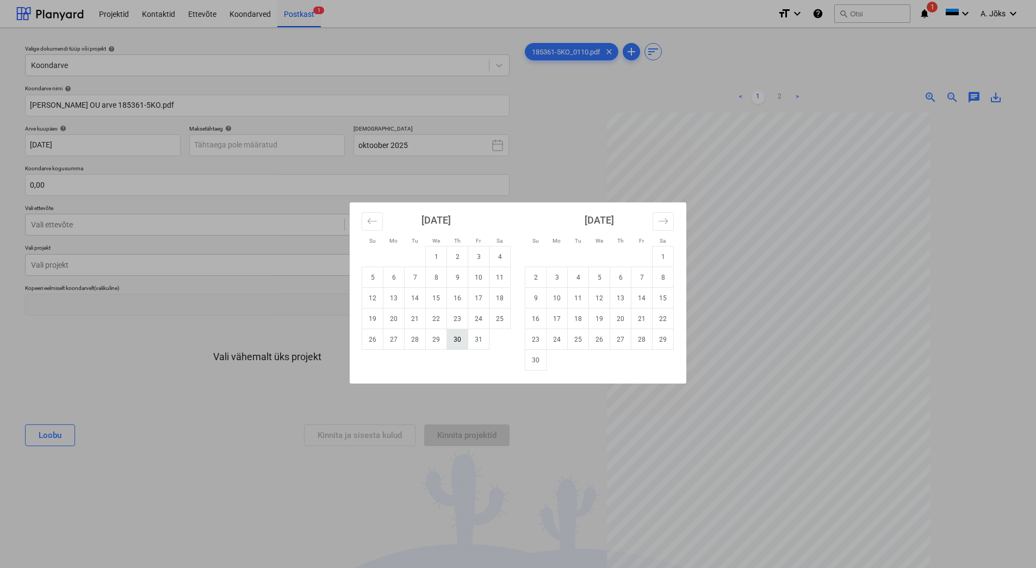
click at [457, 343] on td "30" at bounding box center [457, 339] width 21 height 21
type input "[DATE]"
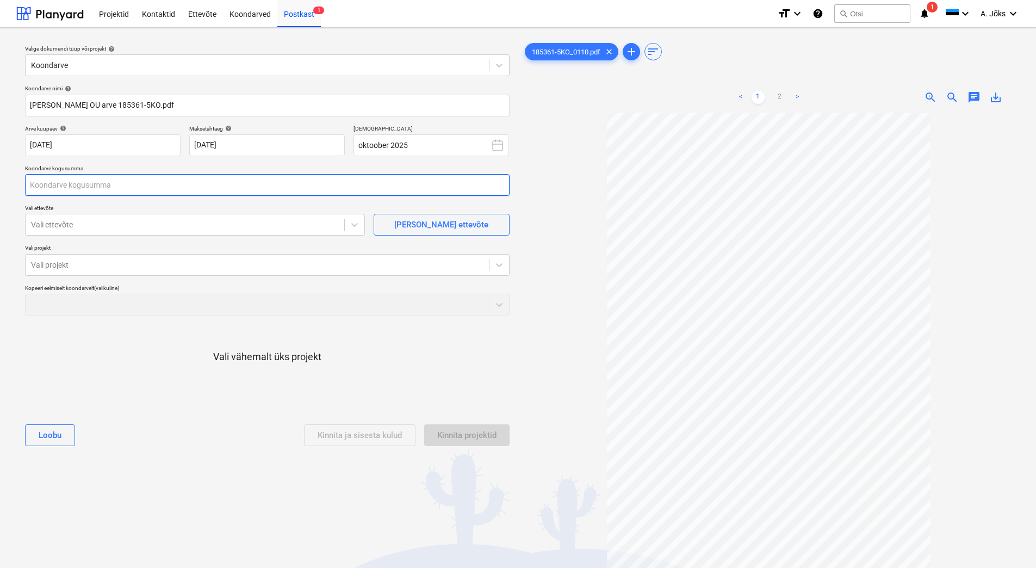
click at [100, 182] on input "text" at bounding box center [267, 185] width 484 height 22
type input "31,48"
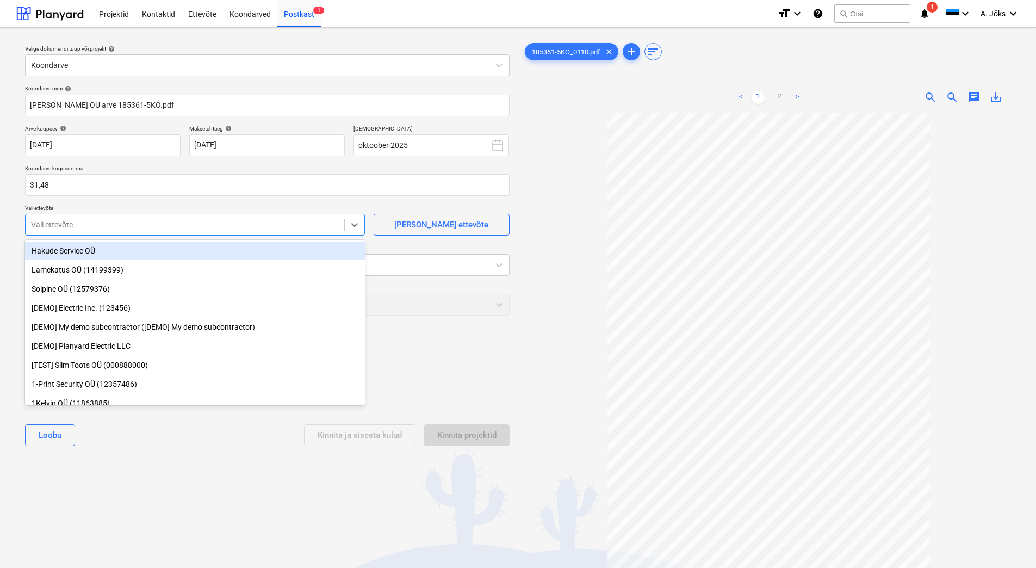
click at [103, 232] on div "Vali ettevõte" at bounding box center [185, 224] width 319 height 15
type input "[PERSON_NAME]"
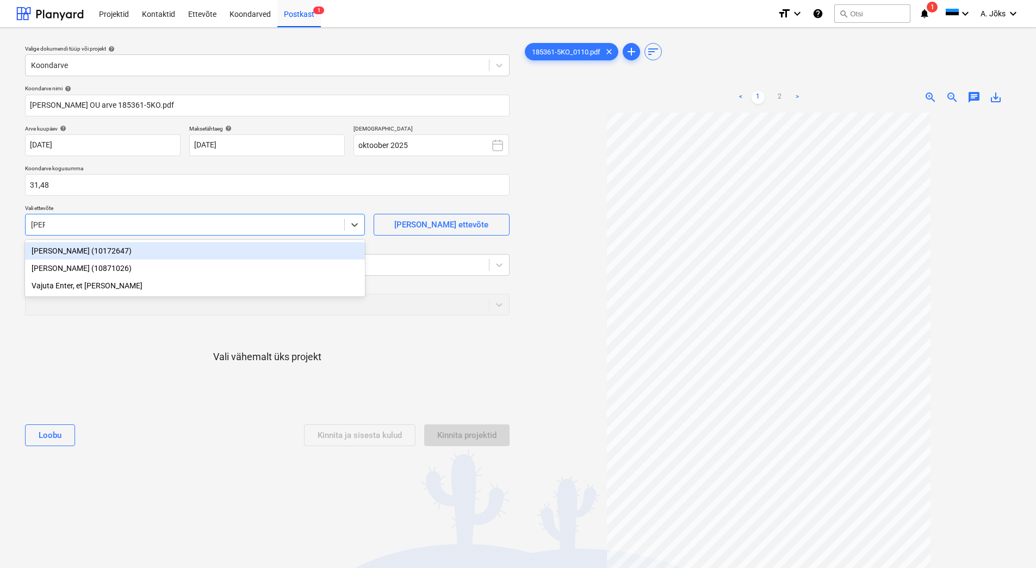
click at [92, 256] on div "[PERSON_NAME] (10172647)" at bounding box center [195, 250] width 340 height 17
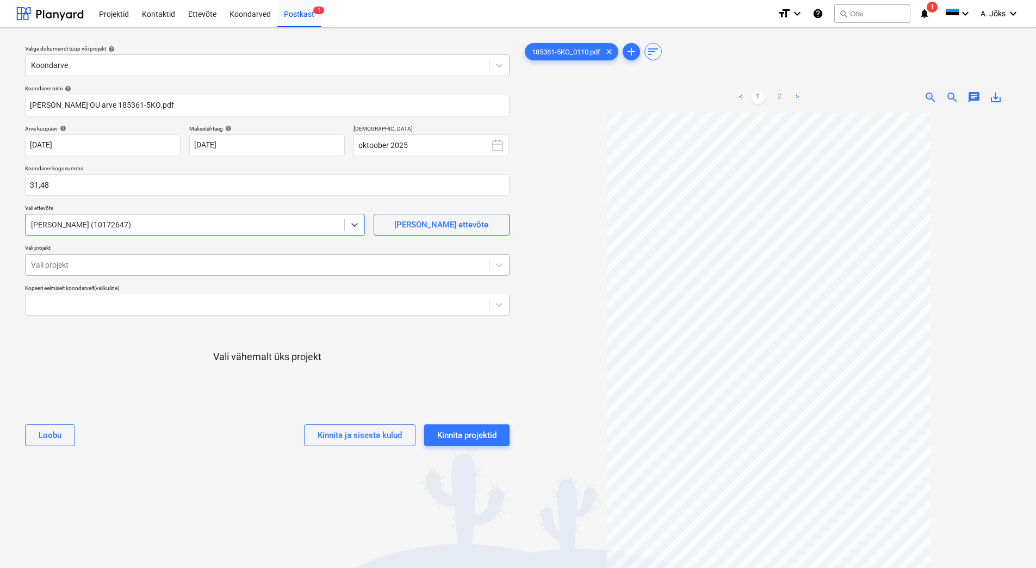
click at [84, 268] on div at bounding box center [257, 264] width 452 height 11
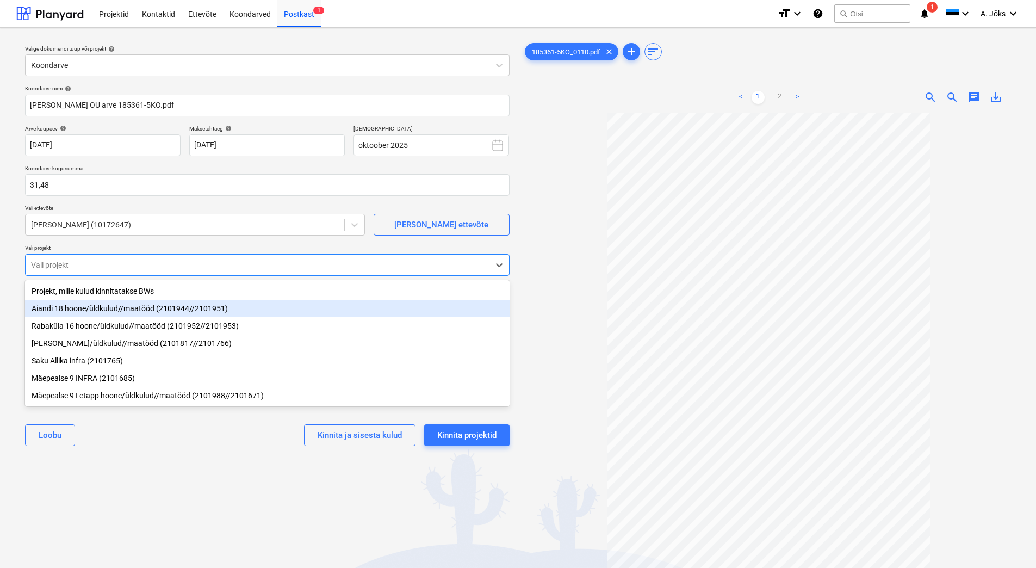
click at [79, 312] on div "Aiandi 18 hoone/üldkulud//maatööd (2101944//2101951)" at bounding box center [267, 308] width 484 height 17
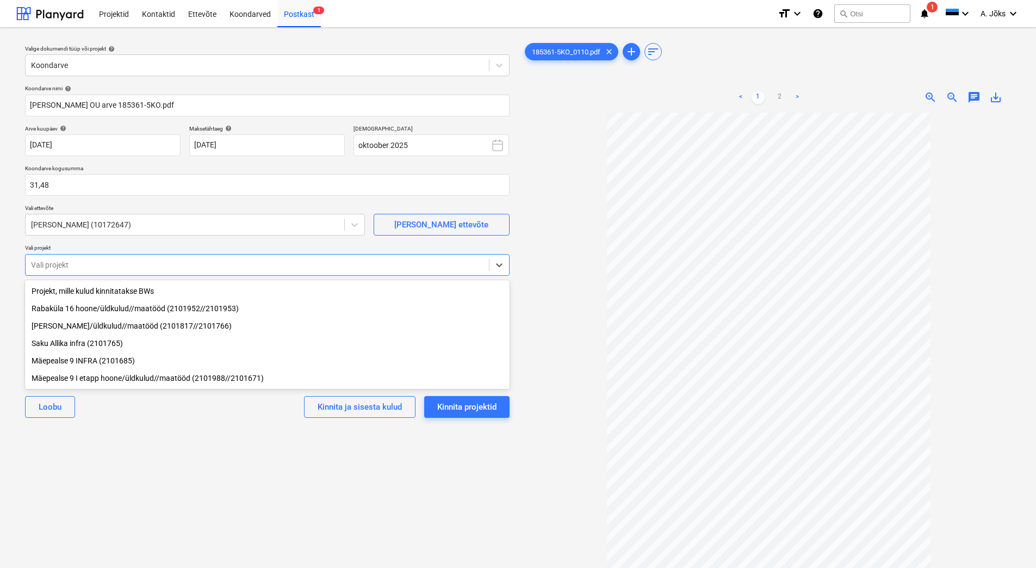
drag, startPoint x: 126, startPoint y: 475, endPoint x: 138, endPoint y: 475, distance: 12.5
click at [126, 475] on div "Valige dokumendi tüüp või projekt help Koondarve Koondarve nimi help [PERSON_NA…" at bounding box center [267, 345] width 502 height 618
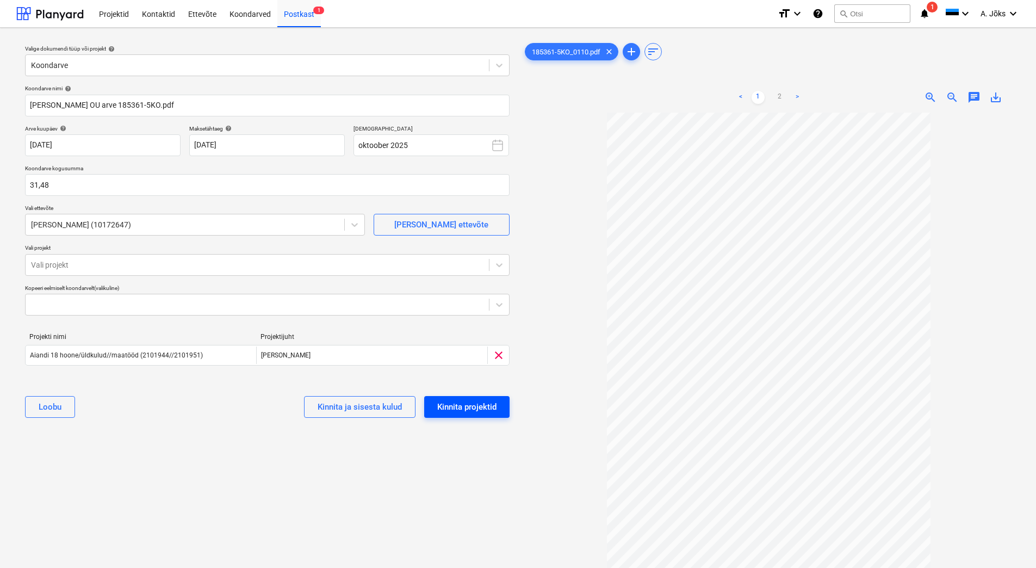
click at [480, 406] on div "Kinnita projektid" at bounding box center [466, 407] width 59 height 14
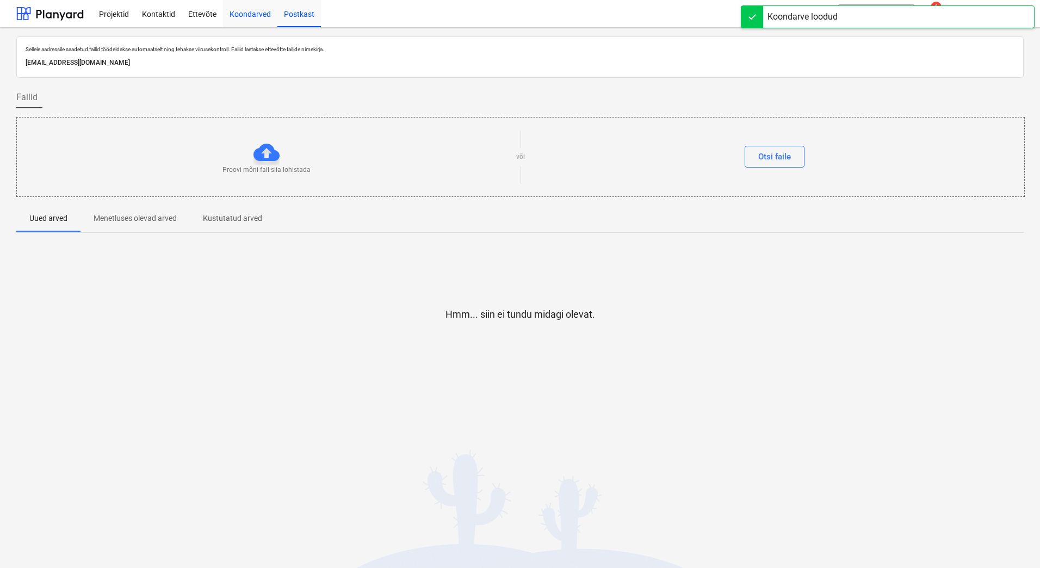
click at [247, 17] on div "Koondarved" at bounding box center [250, 13] width 54 height 28
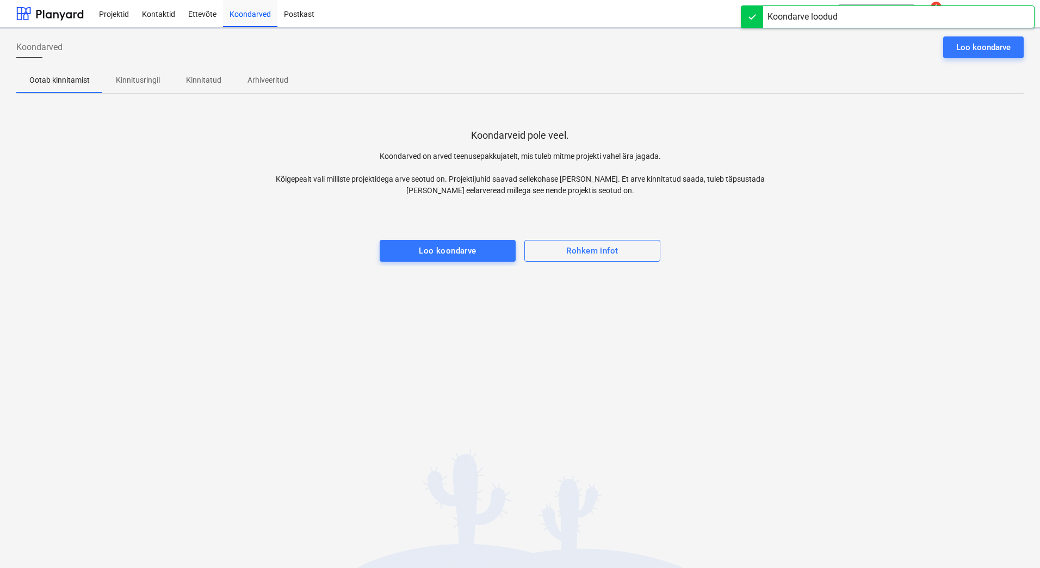
click at [151, 74] on p "Kinnitusringil" at bounding box center [138, 79] width 44 height 11
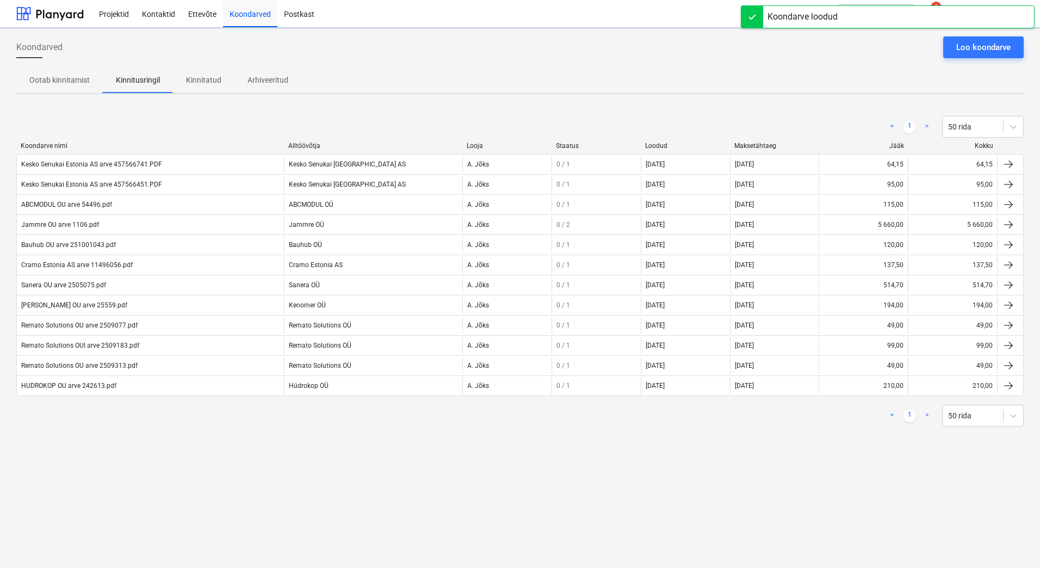
click at [236, 454] on div "Koondarved Loo koondarve Ootab kinnitamist Kinnitusringil Kinnitatud Arhiveerit…" at bounding box center [520, 298] width 1040 height 540
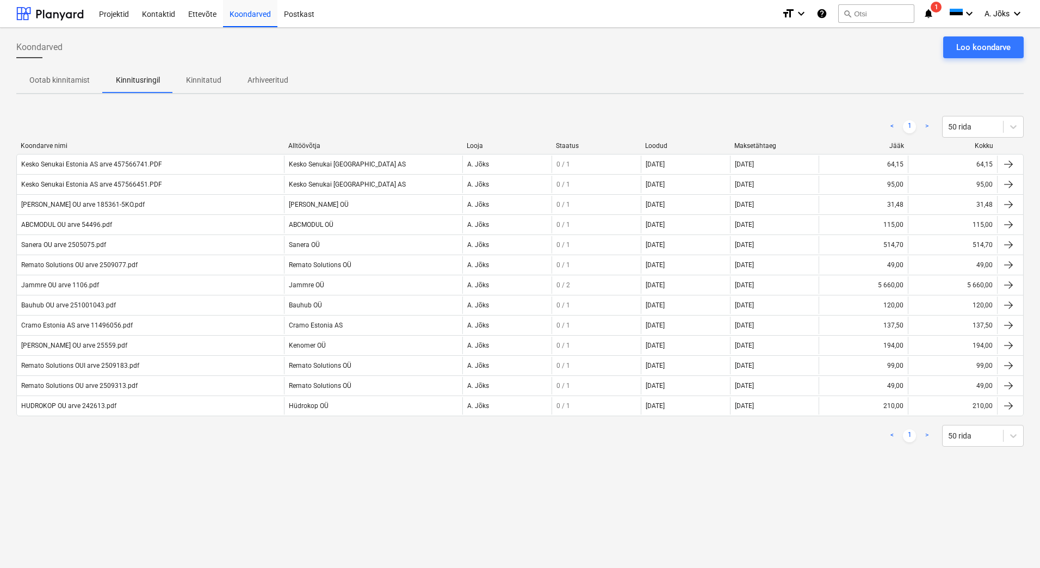
click at [703, 55] on div "Koondarved Loo koondarve" at bounding box center [519, 51] width 1007 height 30
